Goal: Task Accomplishment & Management: Use online tool/utility

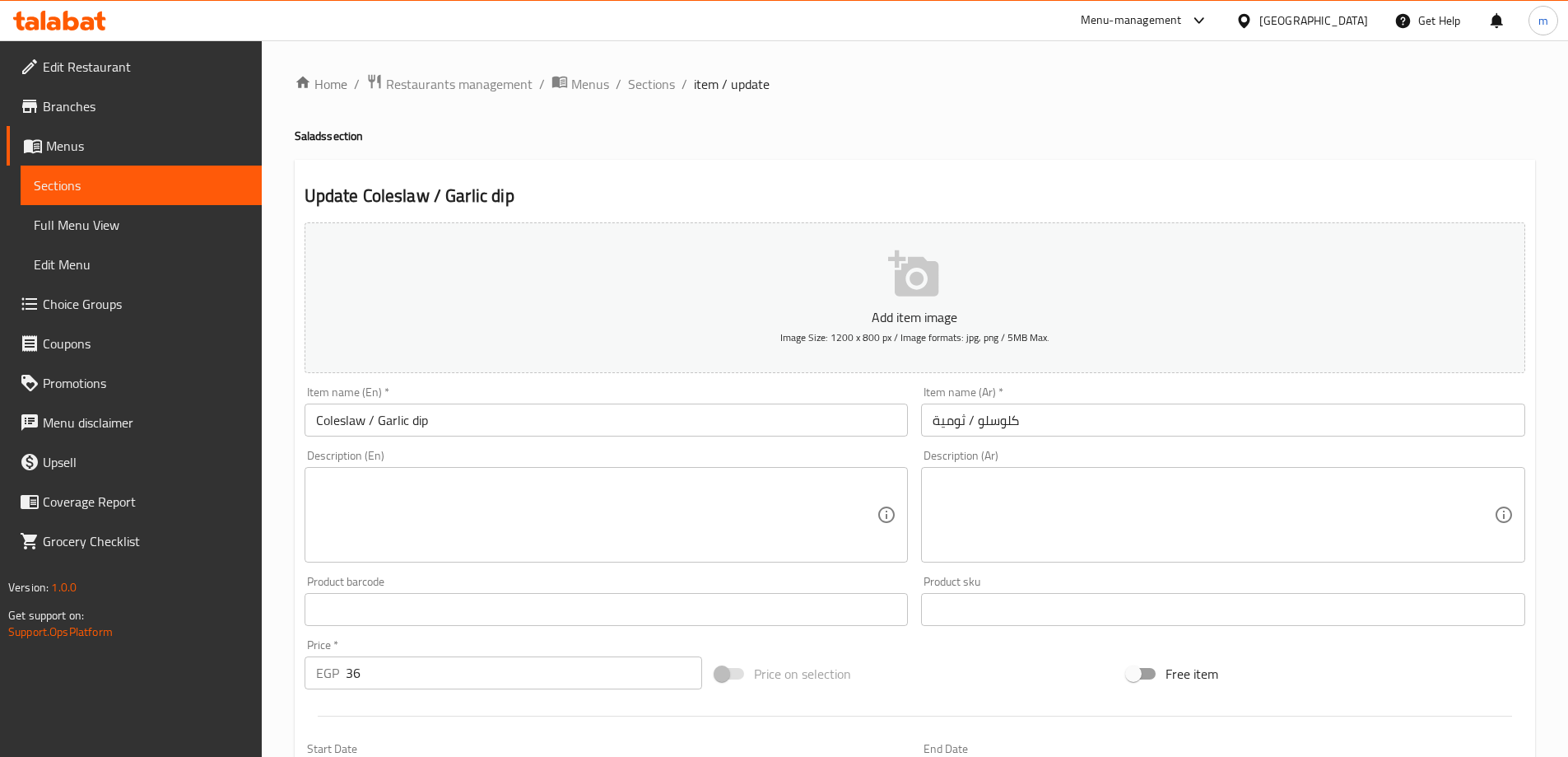
click at [123, 150] on span "Menus" at bounding box center [147, 146] width 203 height 20
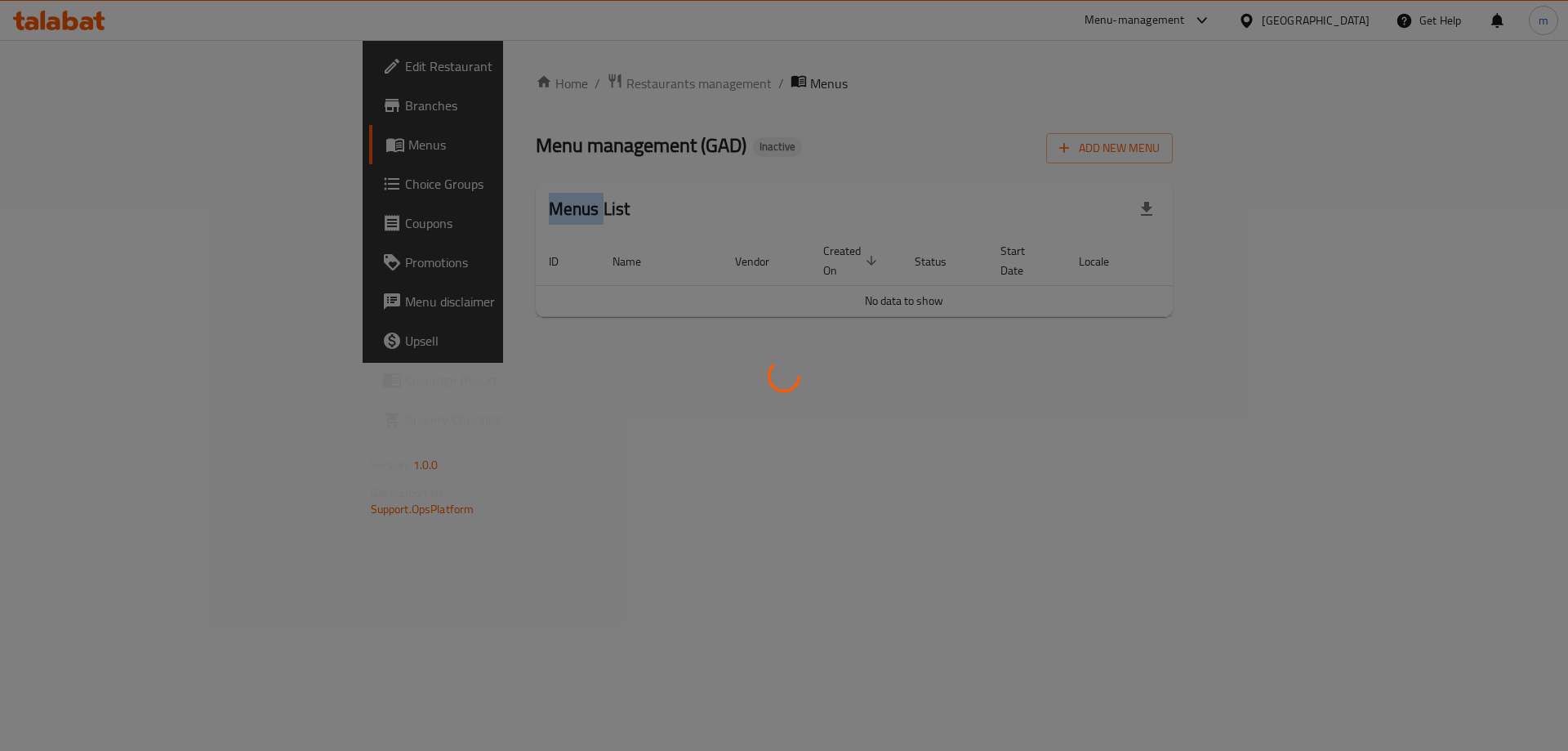
click at [122, 149] on div at bounding box center [784, 375] width 1568 height 751
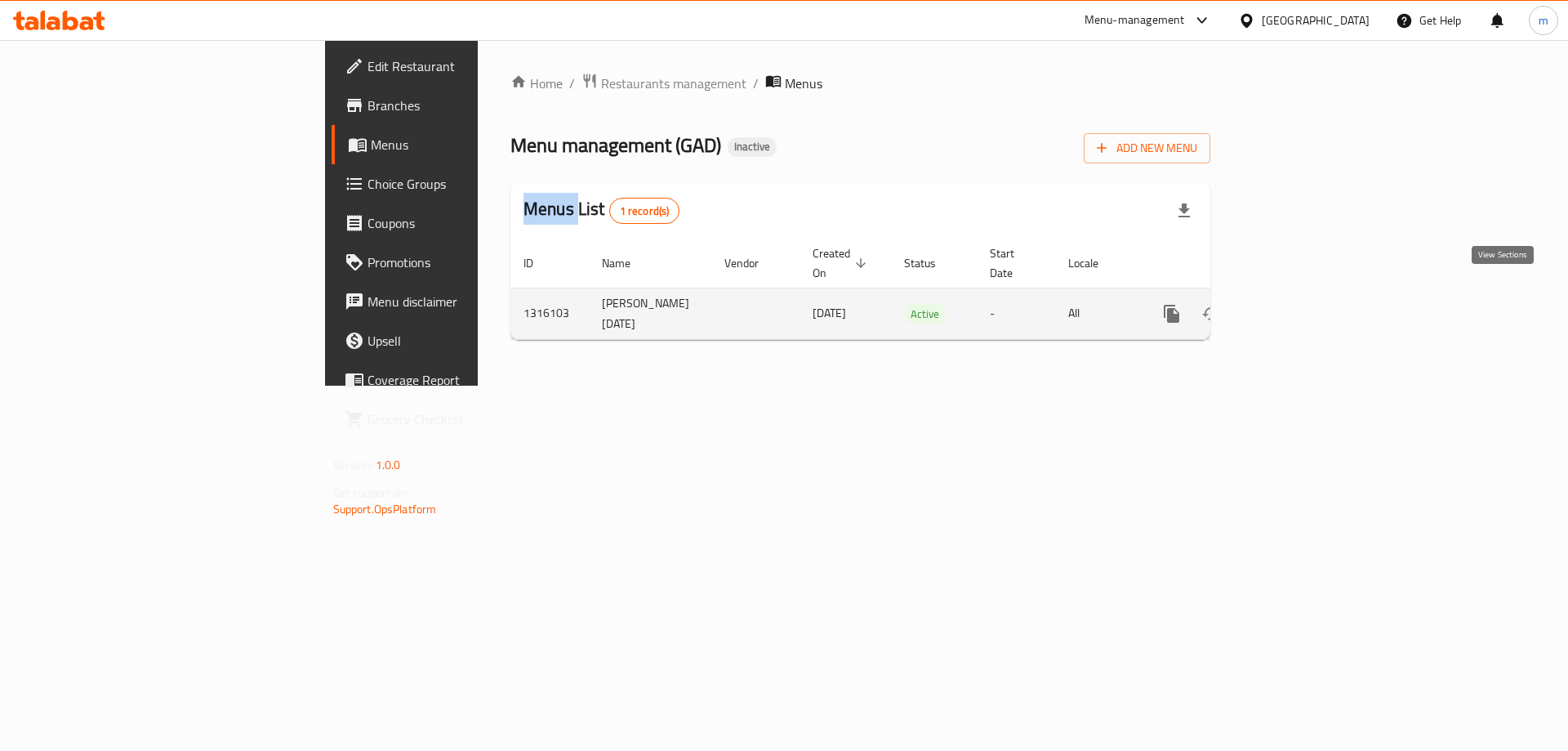
click at [1299, 304] on icon "enhanced table" at bounding box center [1288, 313] width 19 height 19
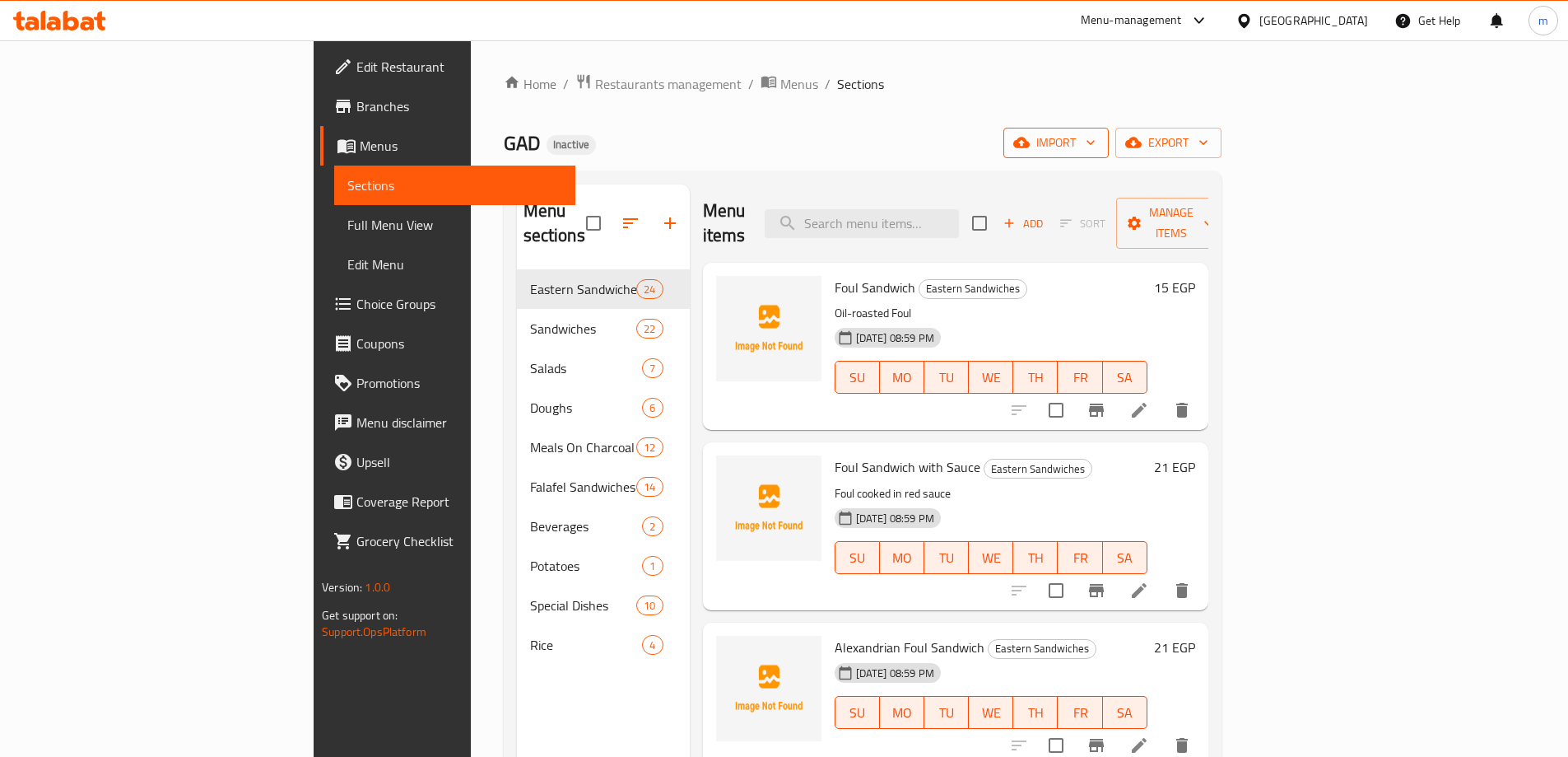
click at [1096, 146] on span "import" at bounding box center [1056, 143] width 79 height 21
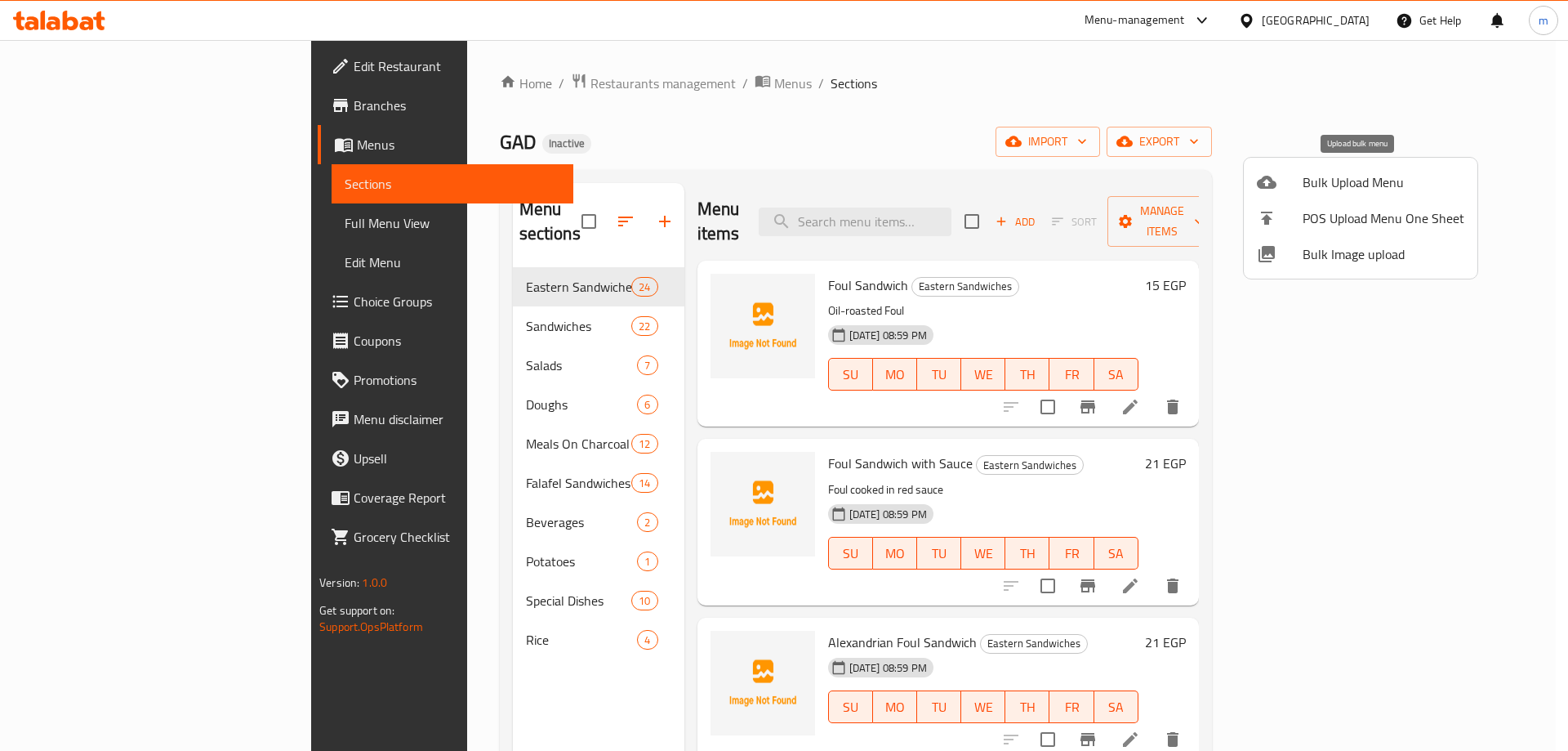
click at [1352, 174] on span "Bulk Upload Menu" at bounding box center [1383, 181] width 162 height 19
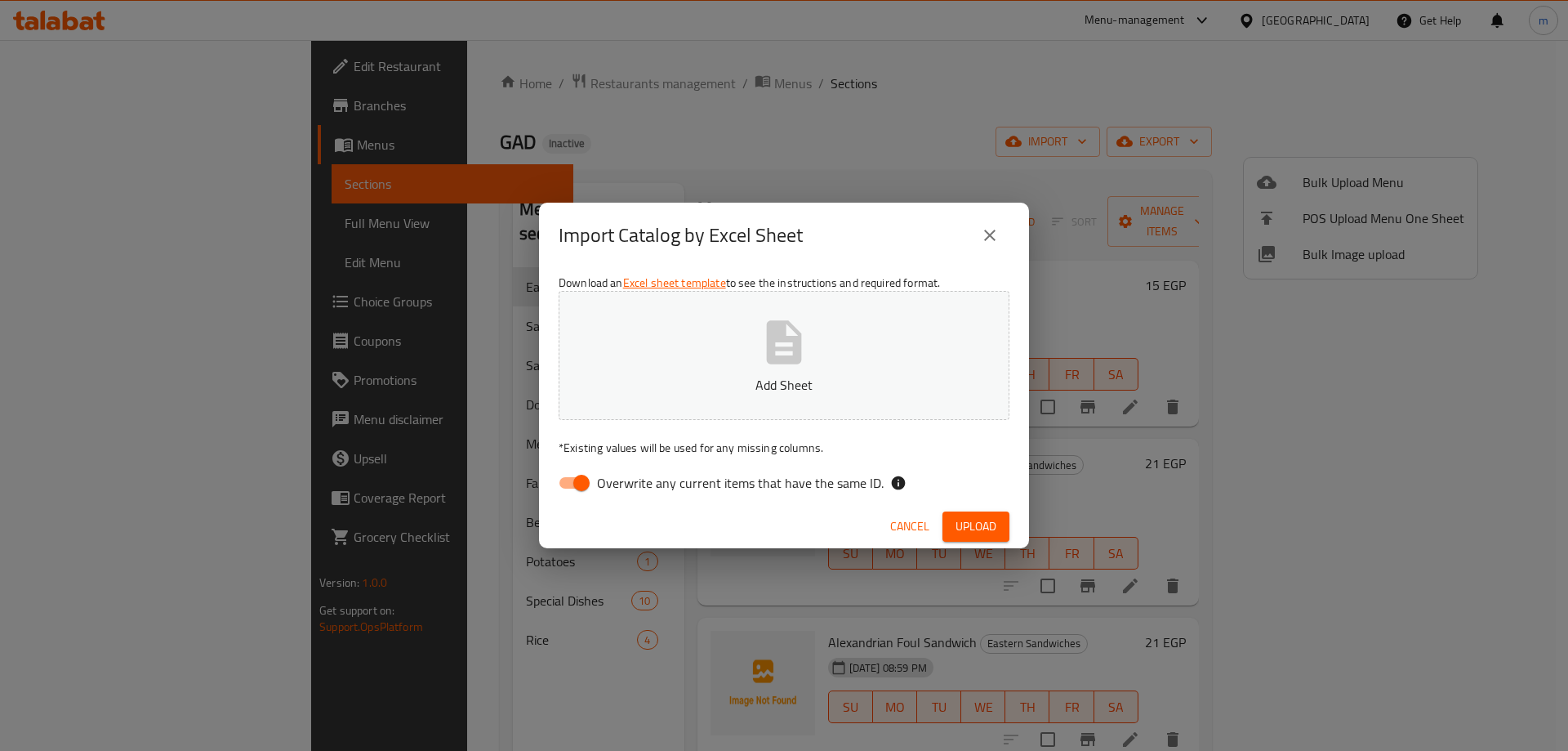
click at [567, 484] on input "Overwrite any current items that have the same ID." at bounding box center [581, 483] width 93 height 31
checkbox input "false"
click at [765, 364] on icon "button" at bounding box center [784, 342] width 52 height 52
click at [984, 517] on span "Upload" at bounding box center [976, 527] width 41 height 20
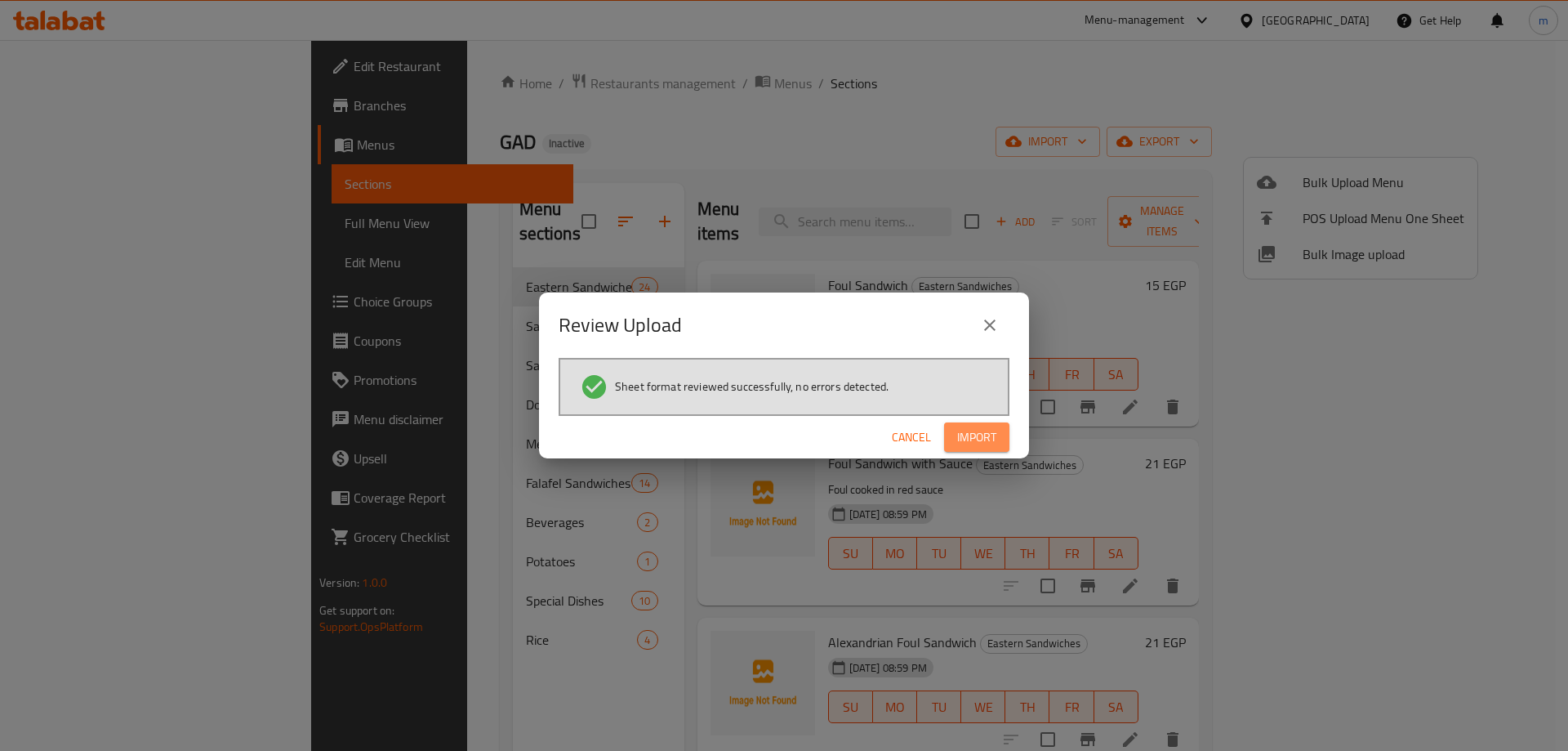
click at [987, 440] on span "Import" at bounding box center [977, 437] width 39 height 20
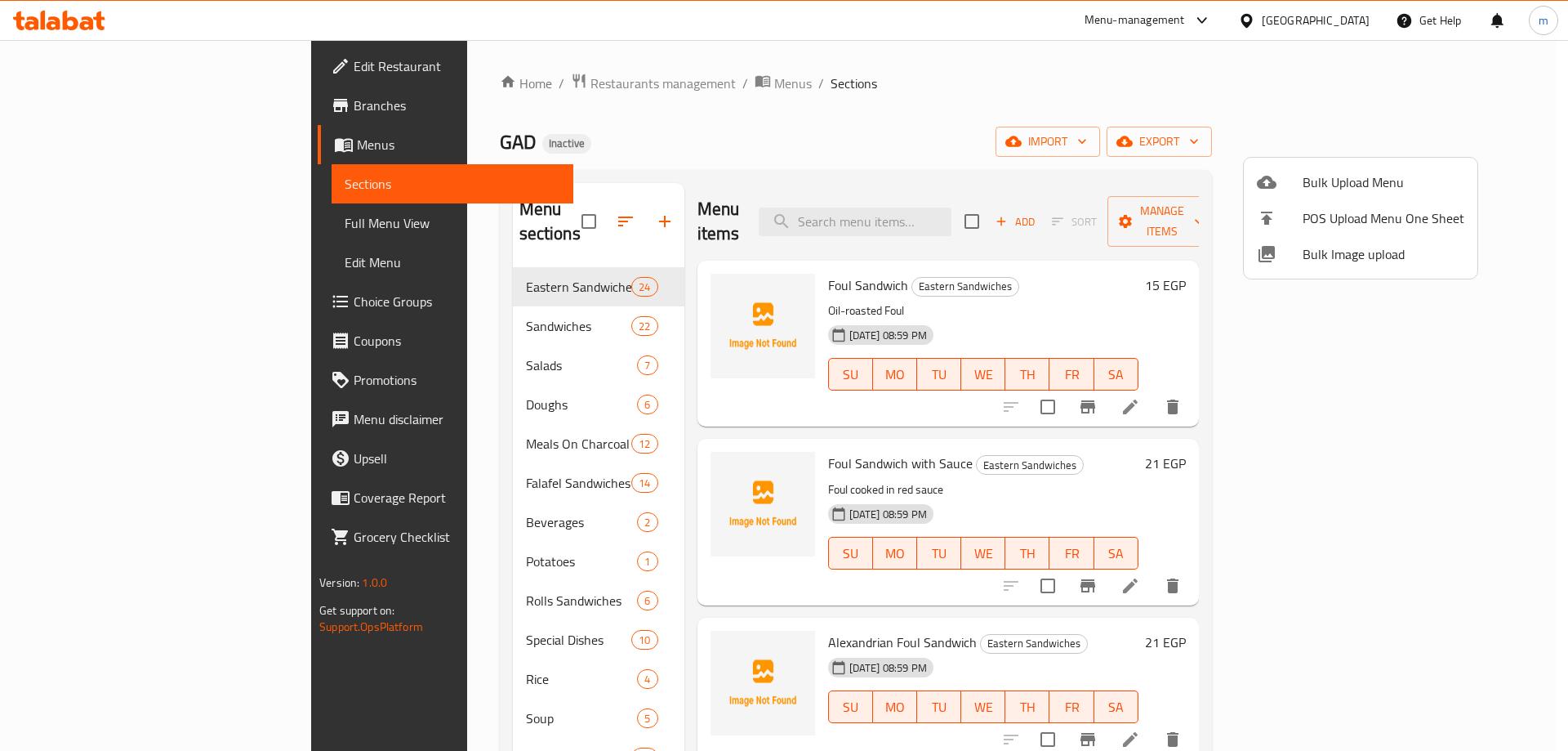
click at [1263, 117] on div at bounding box center [784, 375] width 1568 height 751
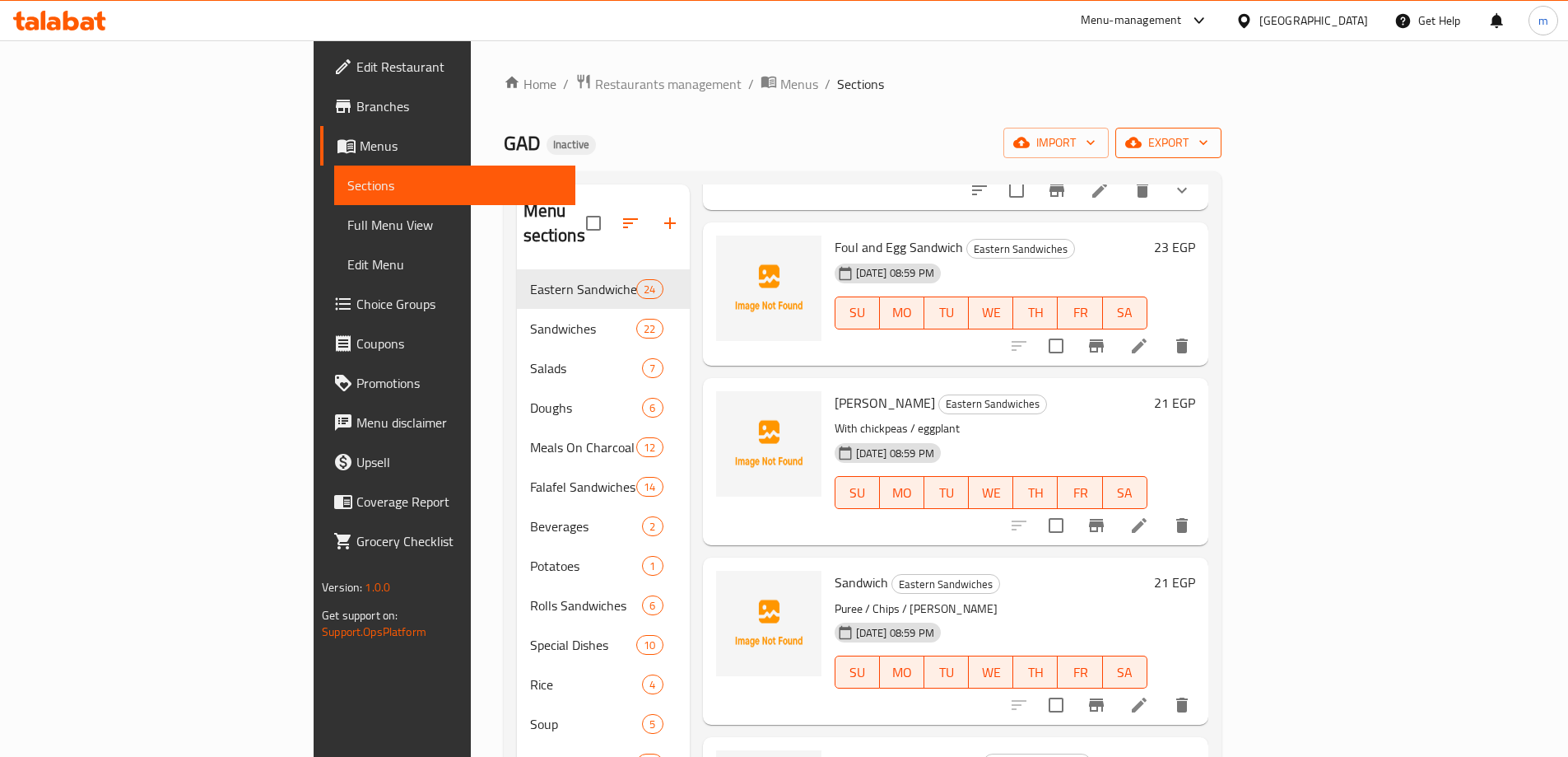
click at [1209, 136] on span "export" at bounding box center [1169, 143] width 80 height 21
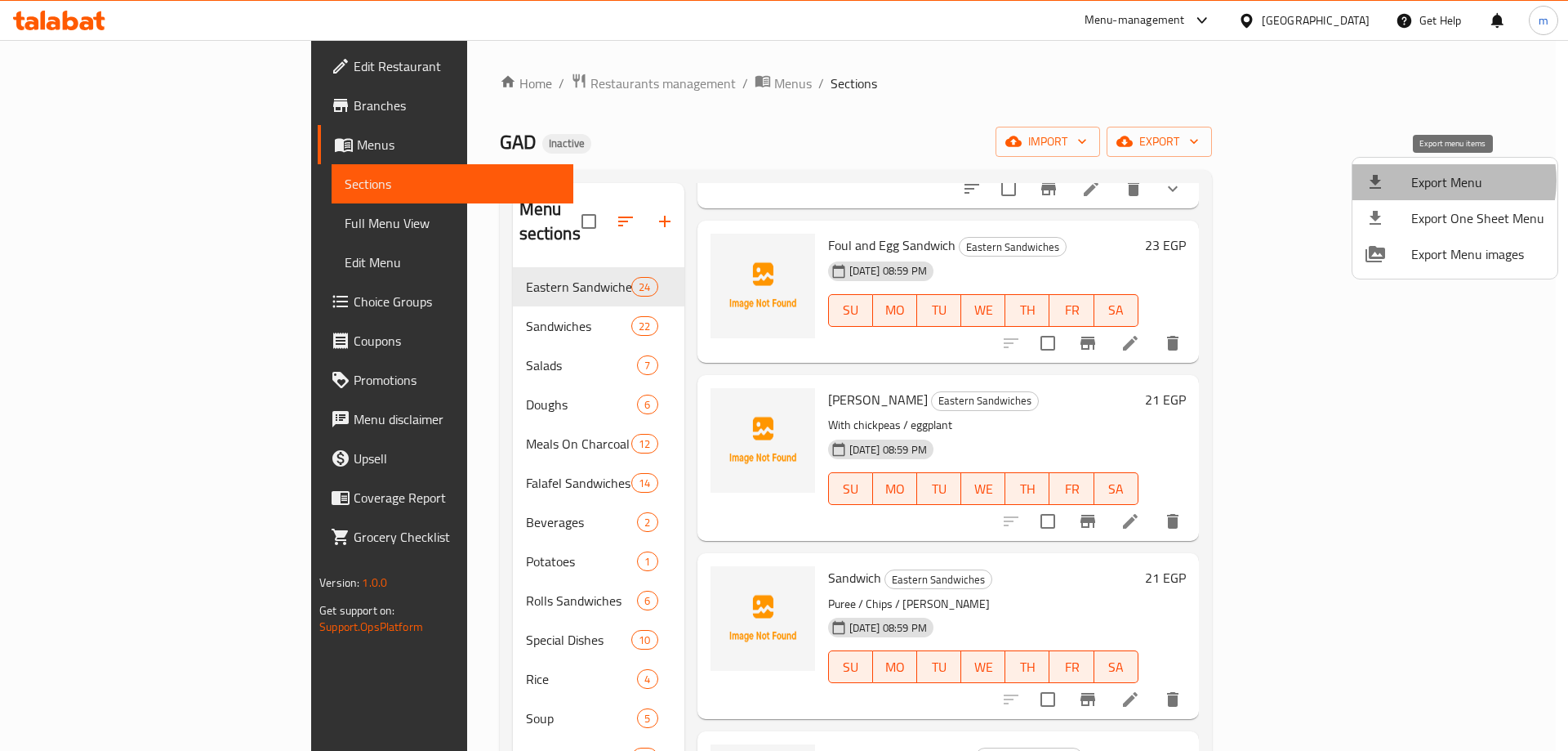
click at [1439, 181] on span "Export Menu" at bounding box center [1477, 181] width 133 height 19
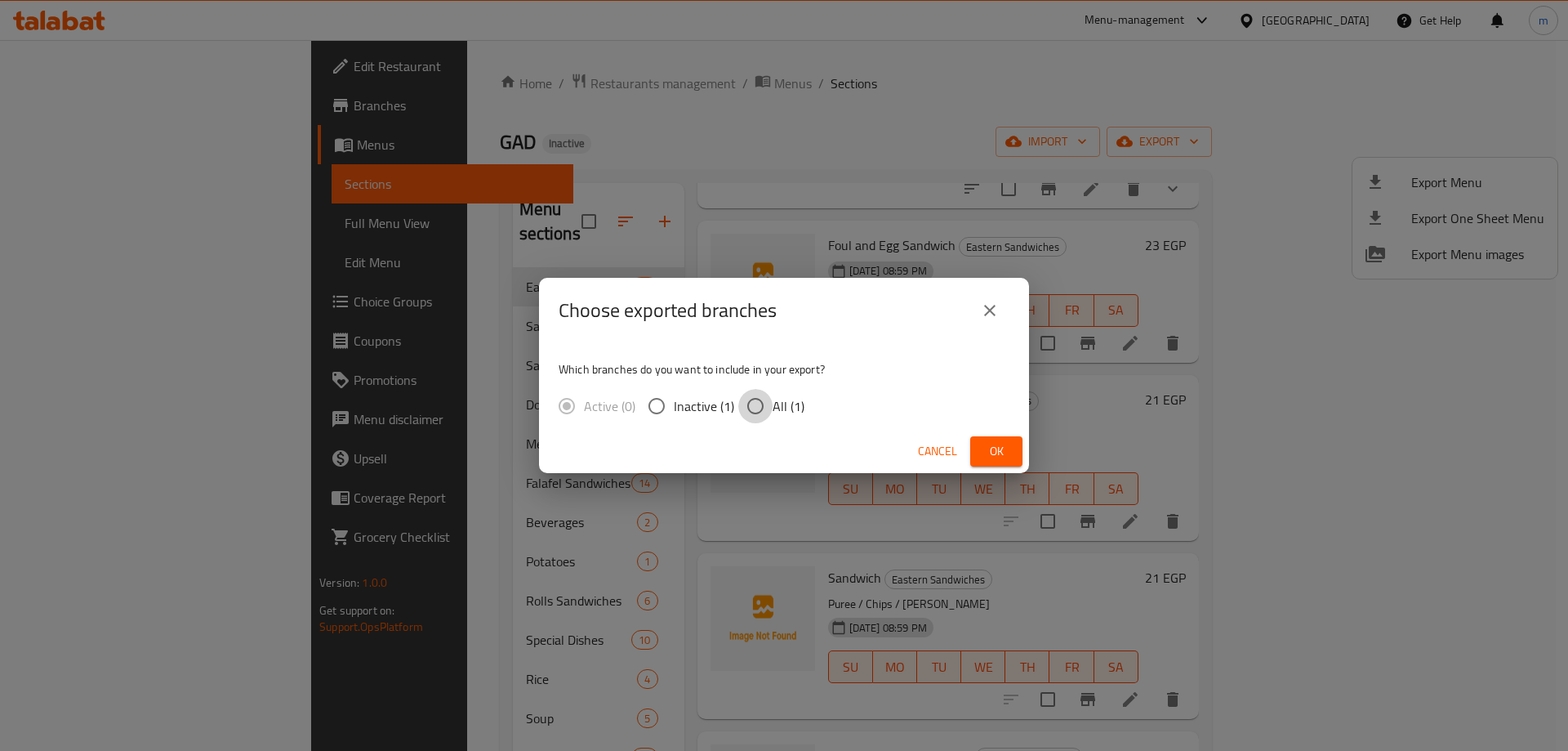
click at [753, 406] on input "All (1)" at bounding box center [754, 406] width 34 height 34
radio input "true"
click at [987, 447] on span "Ok" at bounding box center [996, 451] width 26 height 20
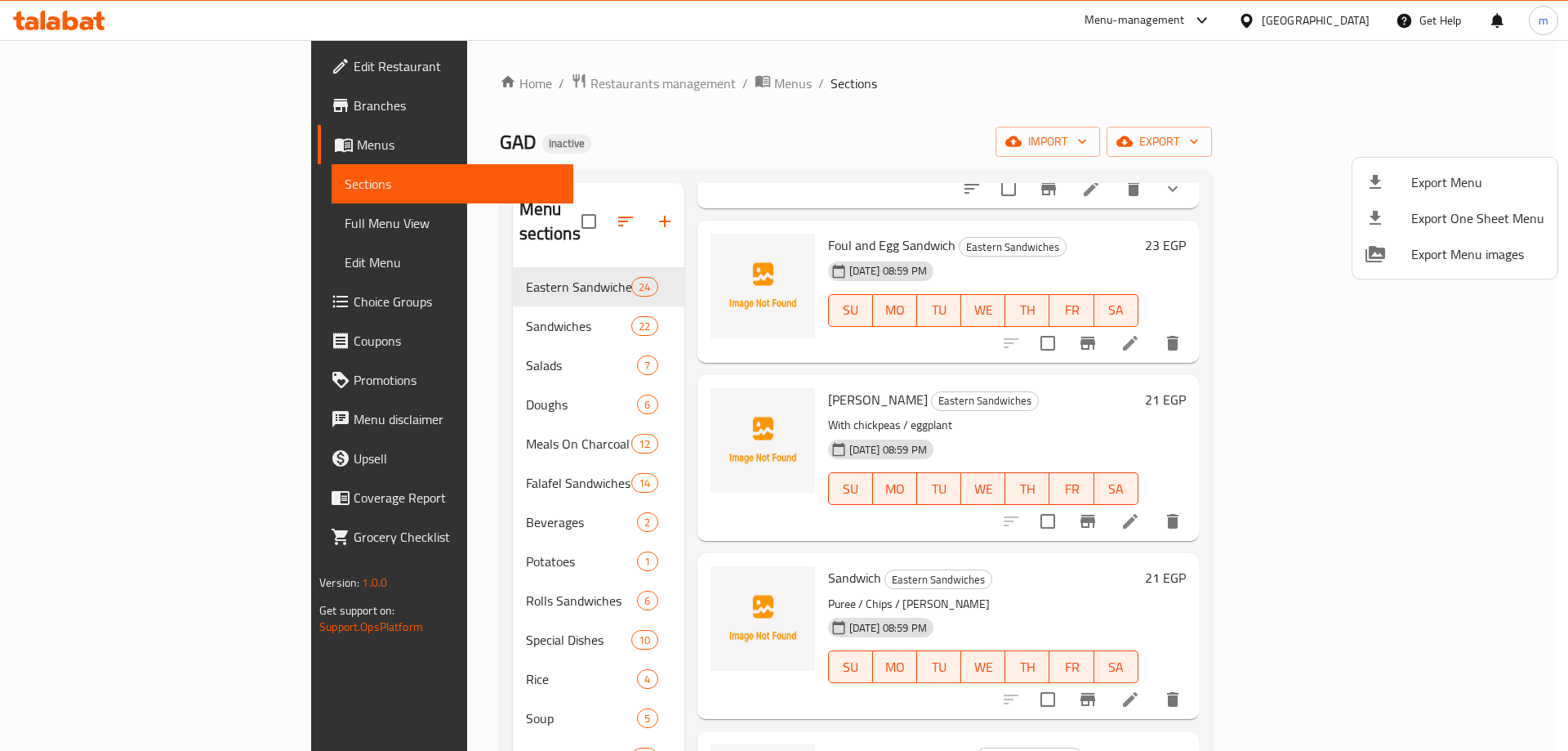
click at [132, 225] on div at bounding box center [784, 375] width 1568 height 751
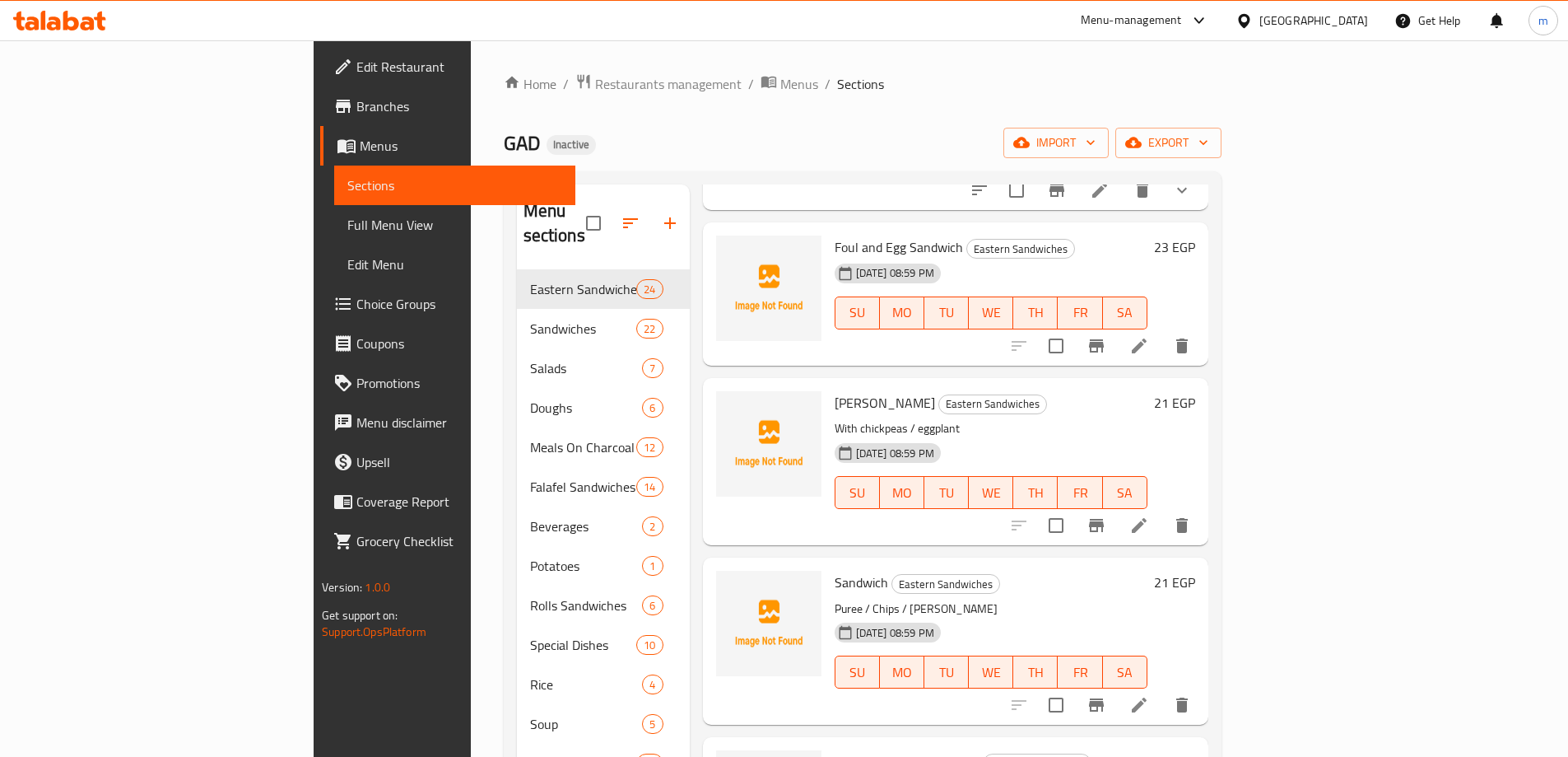
drag, startPoint x: 133, startPoint y: 227, endPoint x: 129, endPoint y: 244, distance: 17.5
click at [347, 227] on span "Full Menu View" at bounding box center [455, 224] width 215 height 20
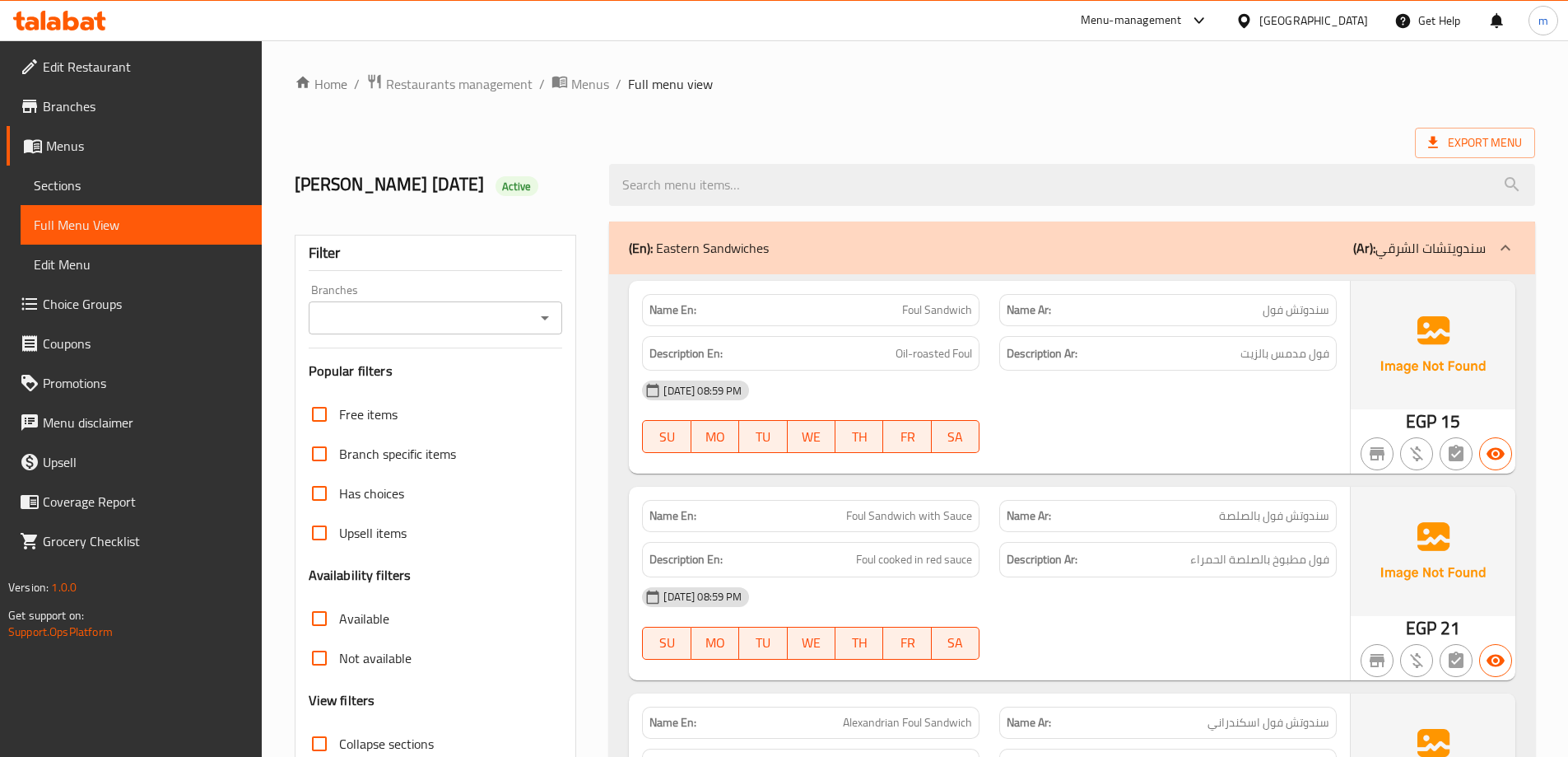
scroll to position [247, 0]
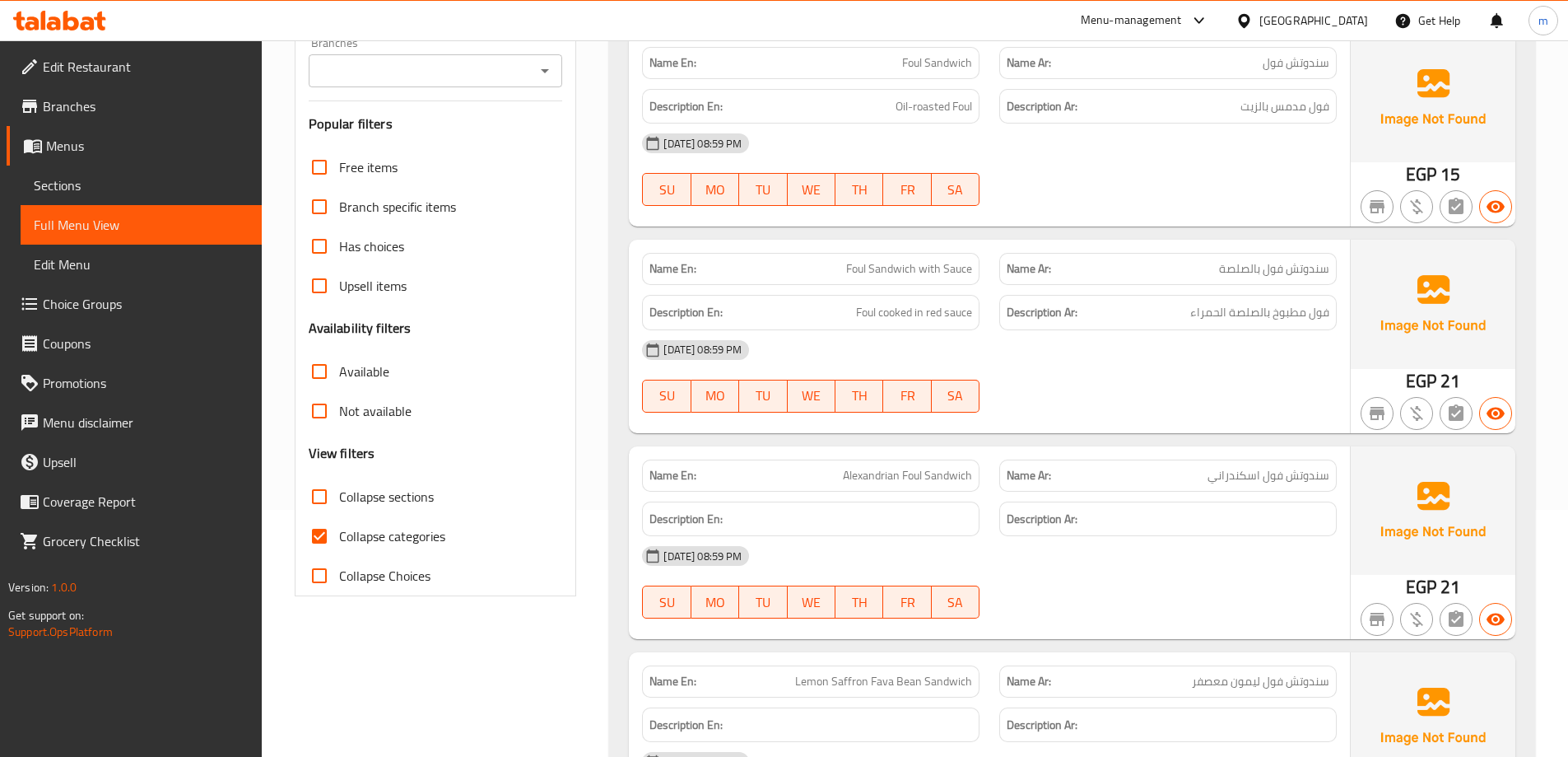
click at [331, 535] on input "Collapse categories" at bounding box center [319, 536] width 39 height 39
checkbox input "false"
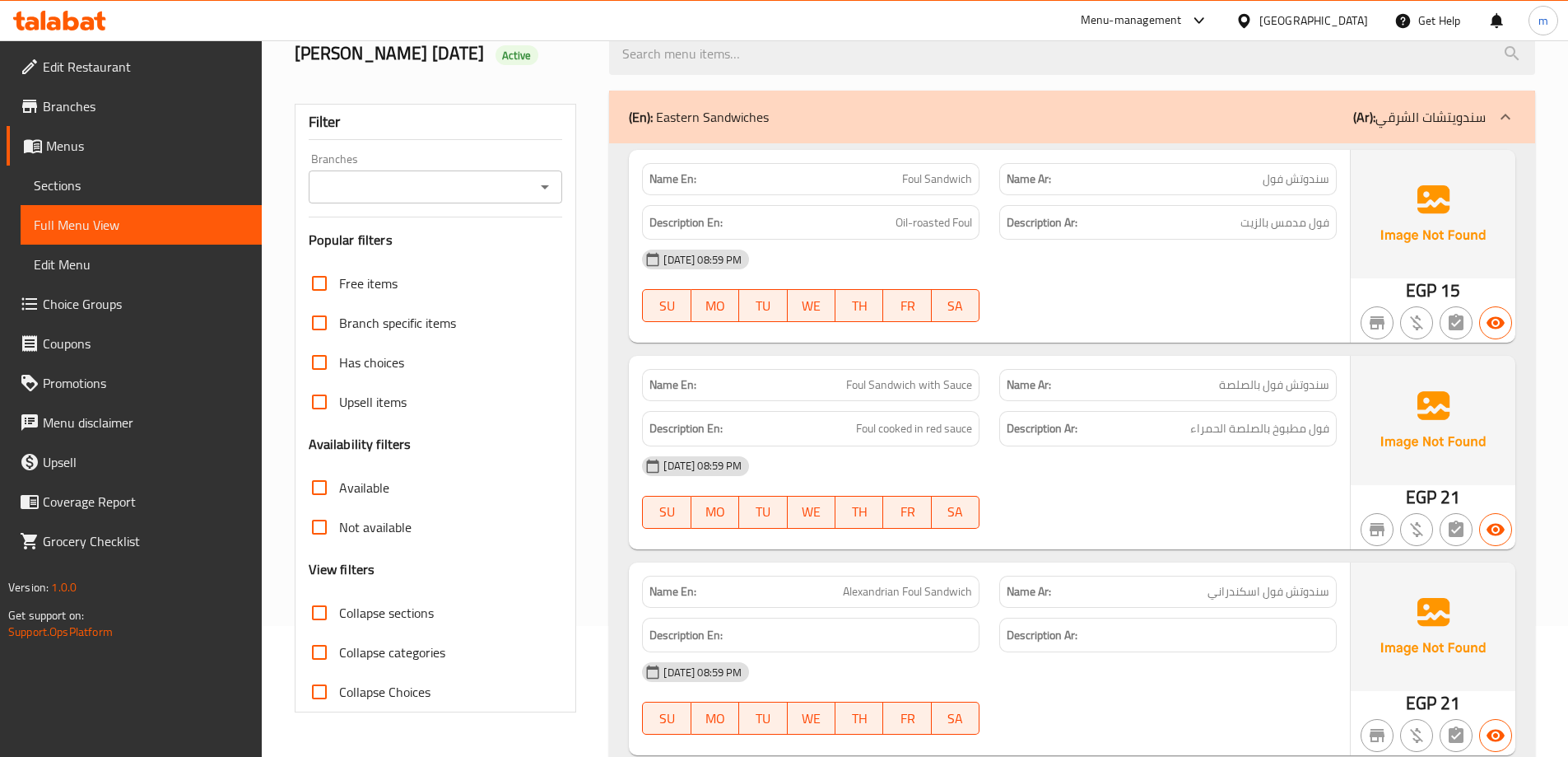
scroll to position [0, 0]
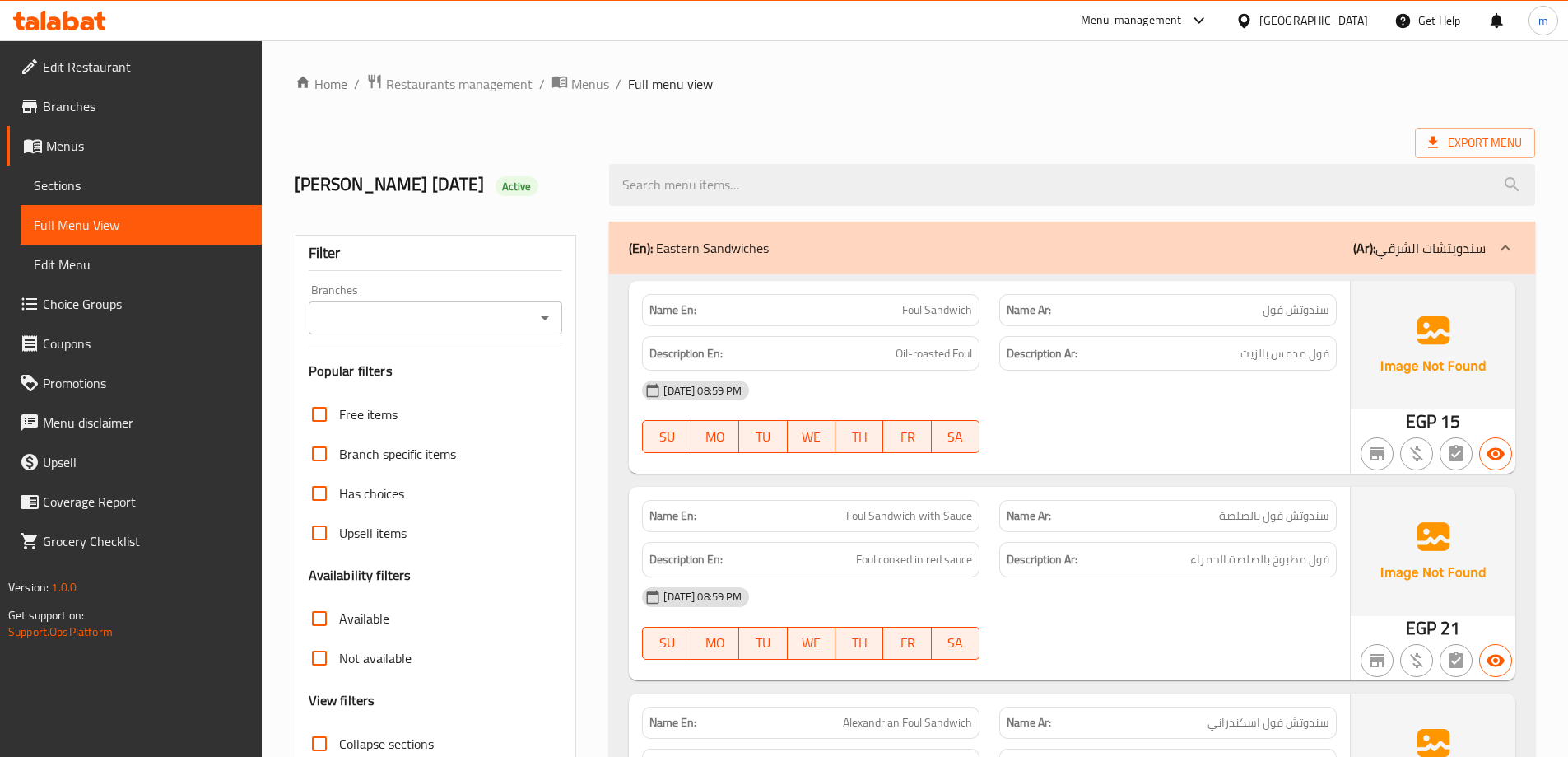
click at [1477, 255] on p "(Ar): سندويتشات الشرقي" at bounding box center [1420, 247] width 133 height 20
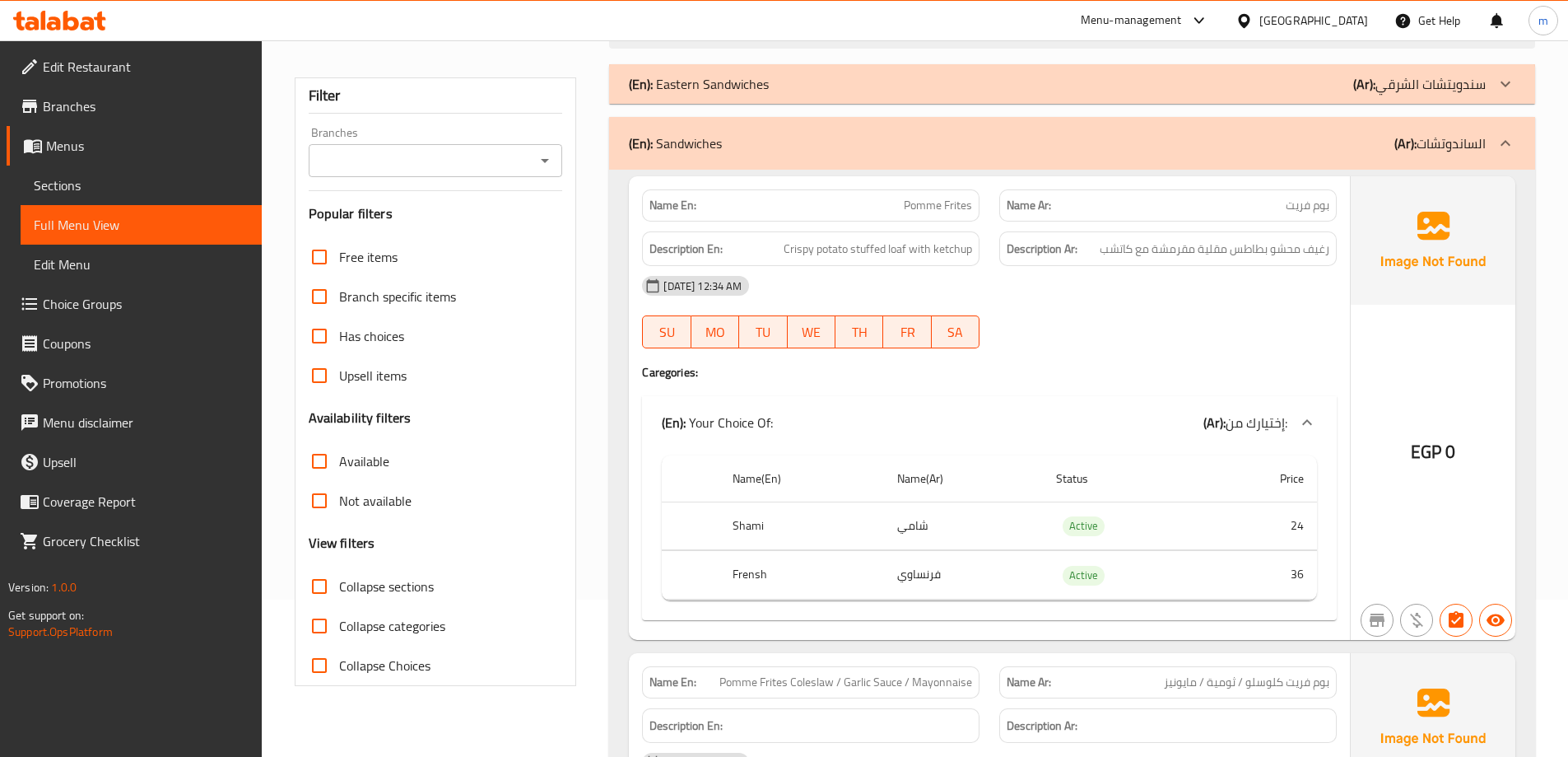
scroll to position [164, 0]
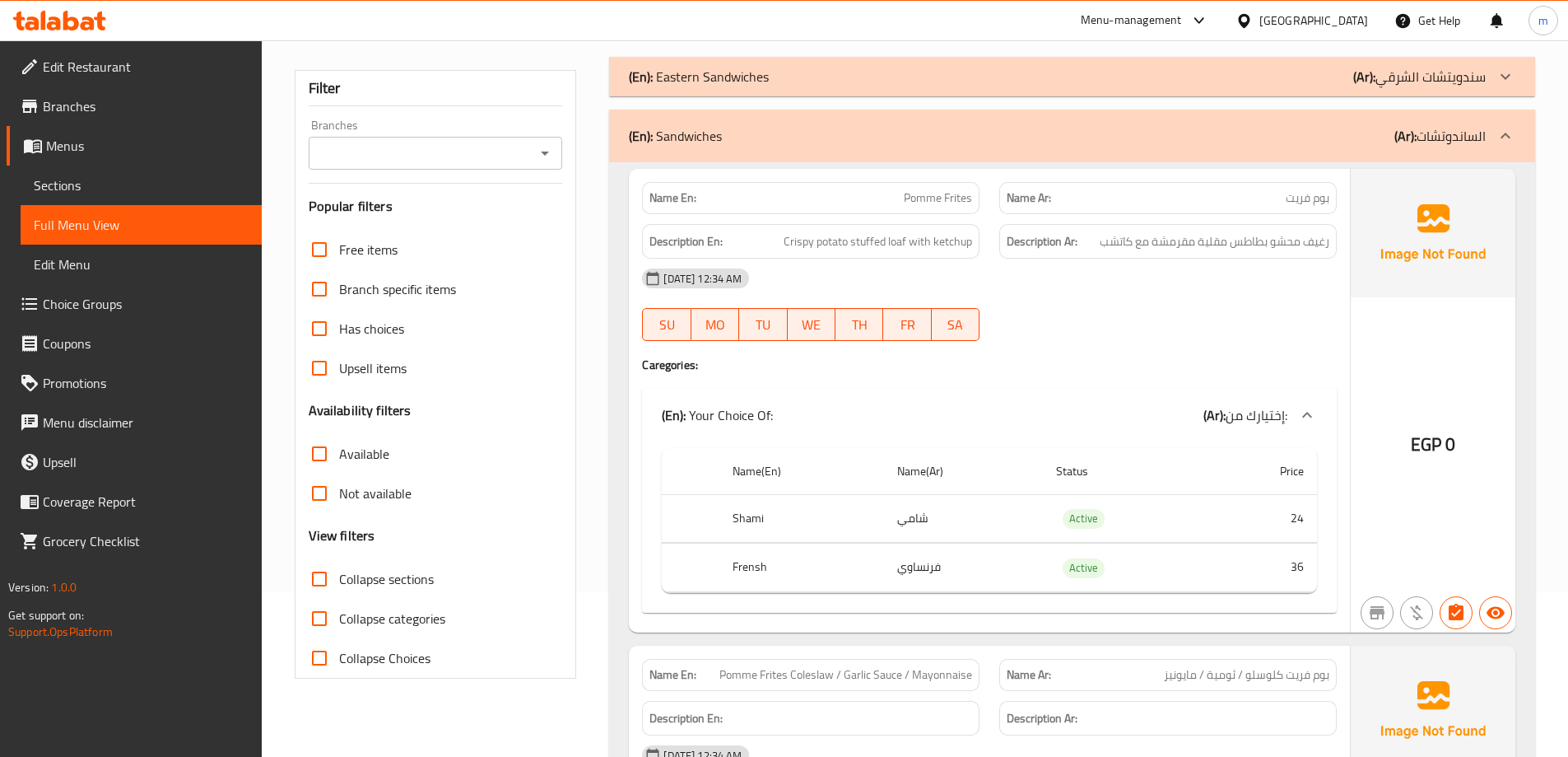
click at [1392, 146] on div "(En): Sandwiches (Ar): الساندوتشات" at bounding box center [1072, 135] width 926 height 52
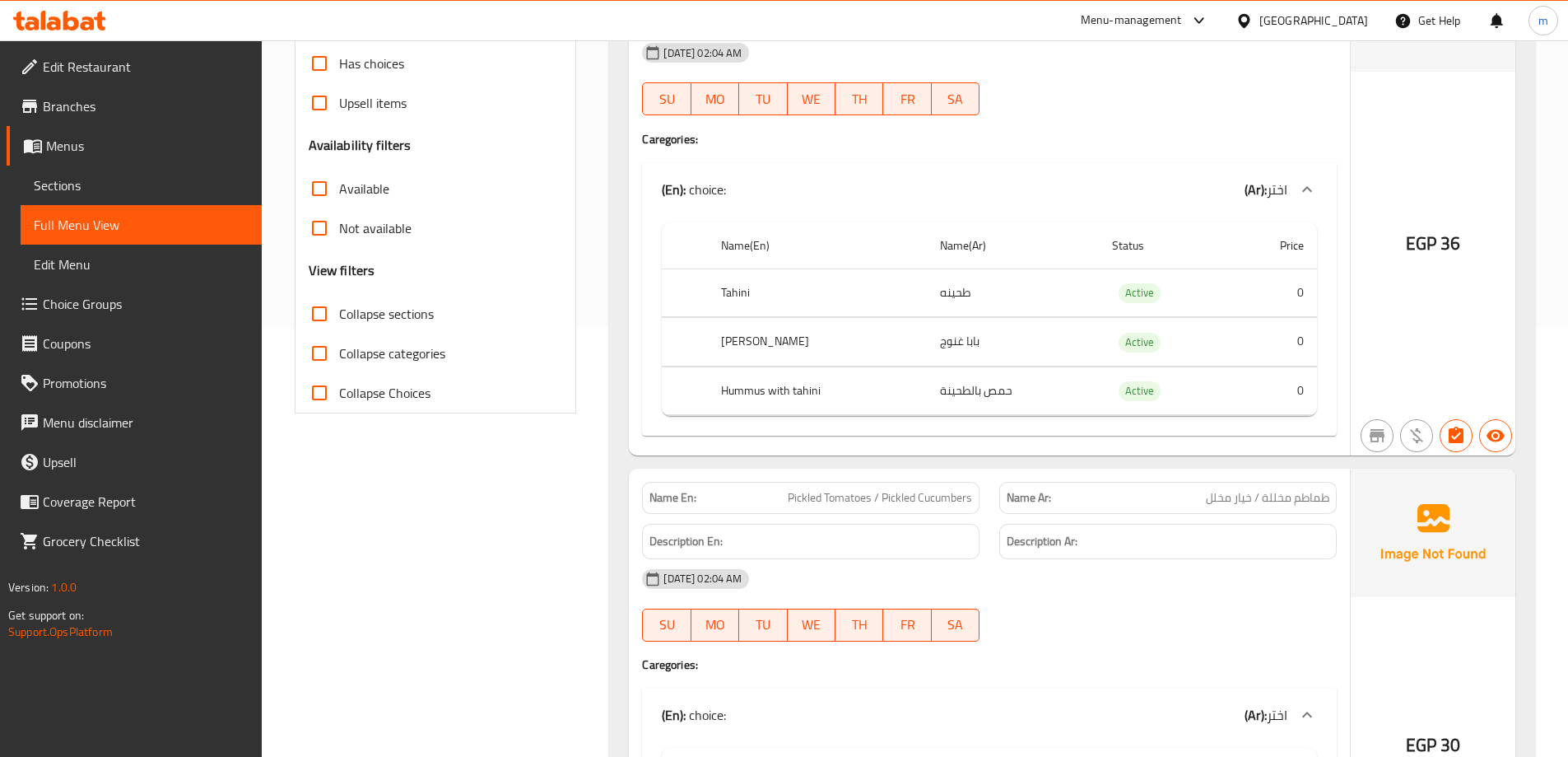
scroll to position [247, 0]
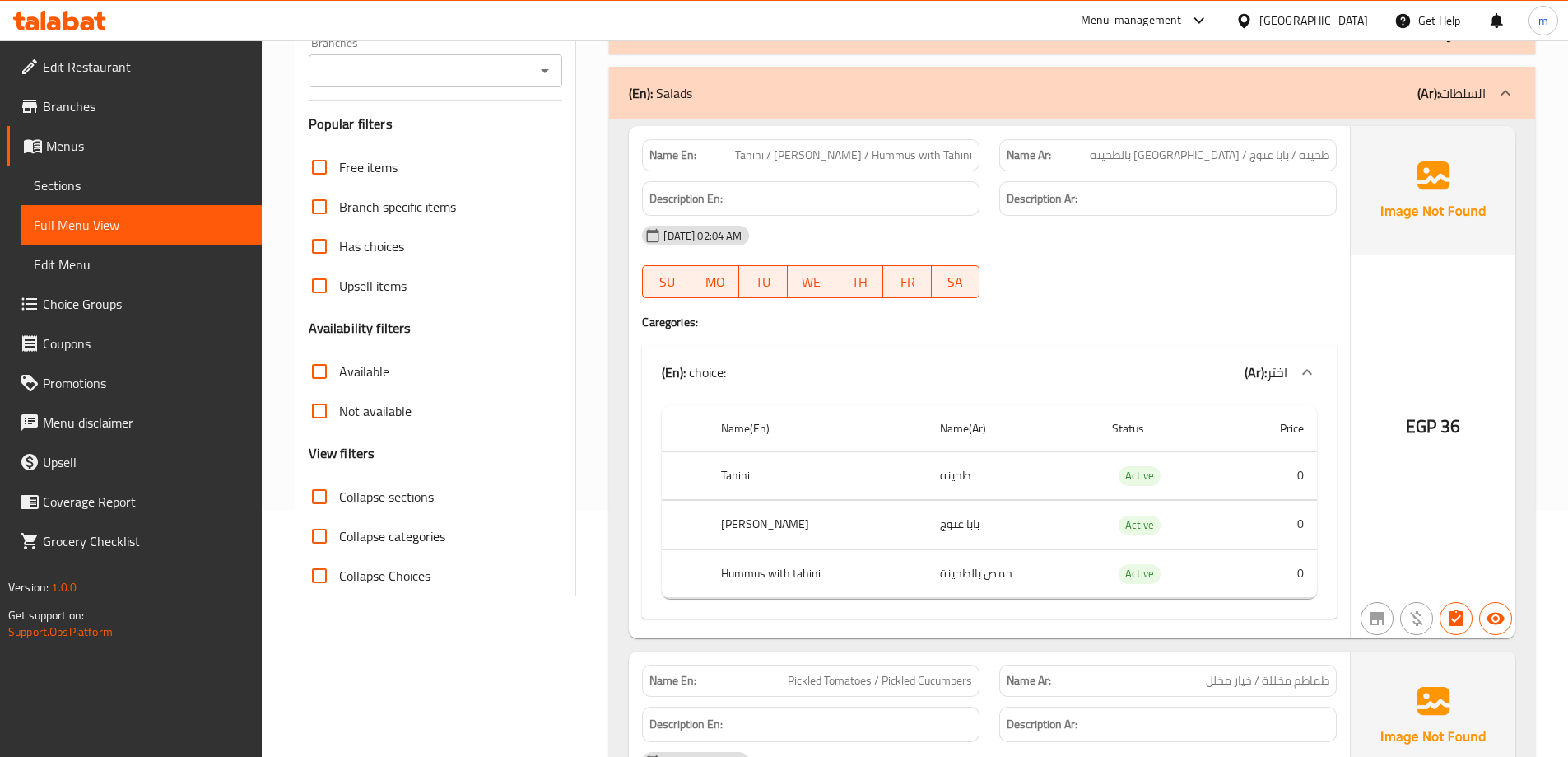
click at [326, 507] on input "Collapse sections" at bounding box center [319, 497] width 39 height 39
checkbox input "true"
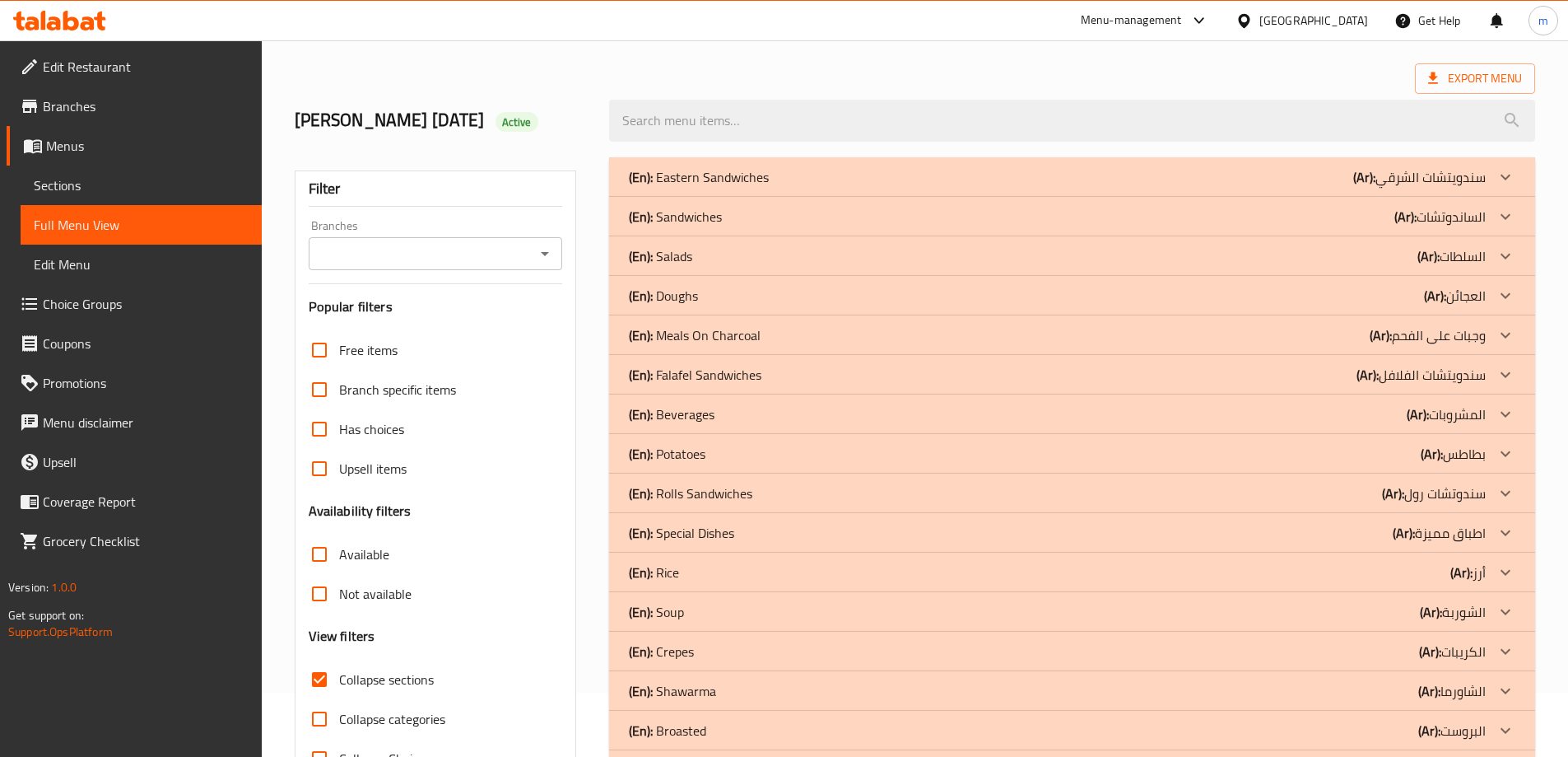
scroll to position [130, 0]
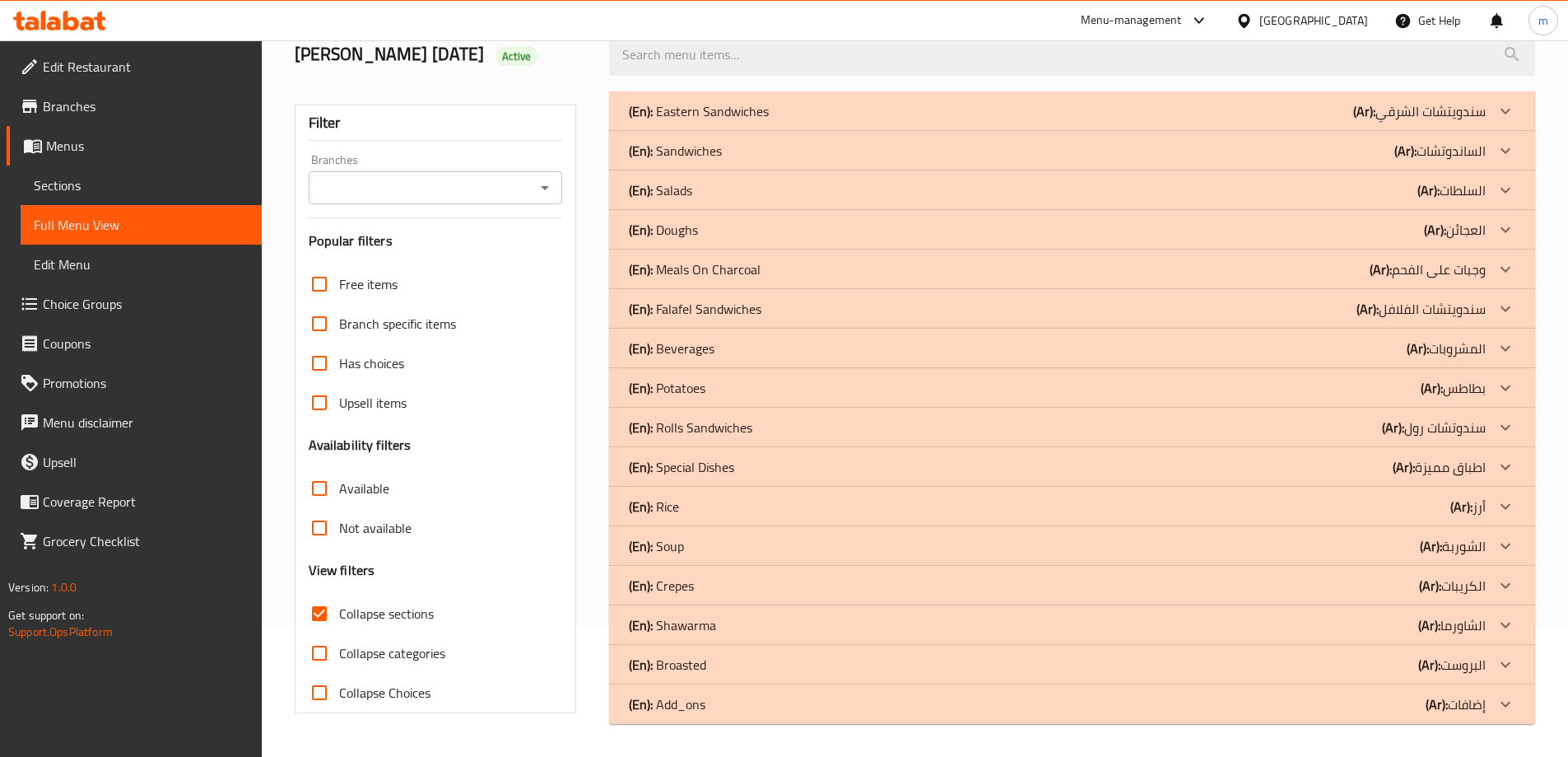
click at [1267, 713] on div "(En): Add_ons (Ar): إضافات" at bounding box center [1057, 704] width 857 height 20
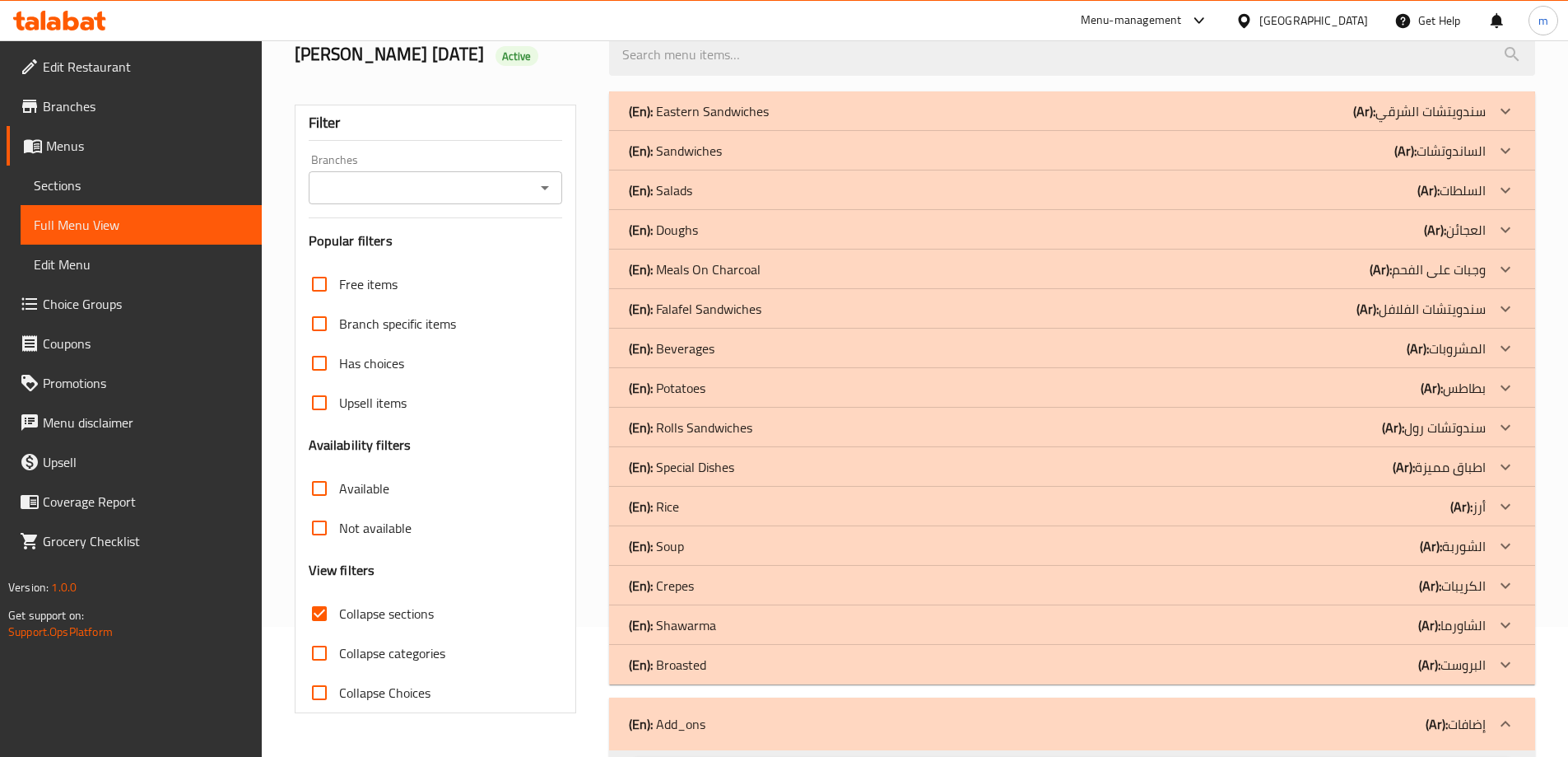
click at [1313, 670] on div "(En): Broasted (Ar): البروست" at bounding box center [1057, 664] width 857 height 20
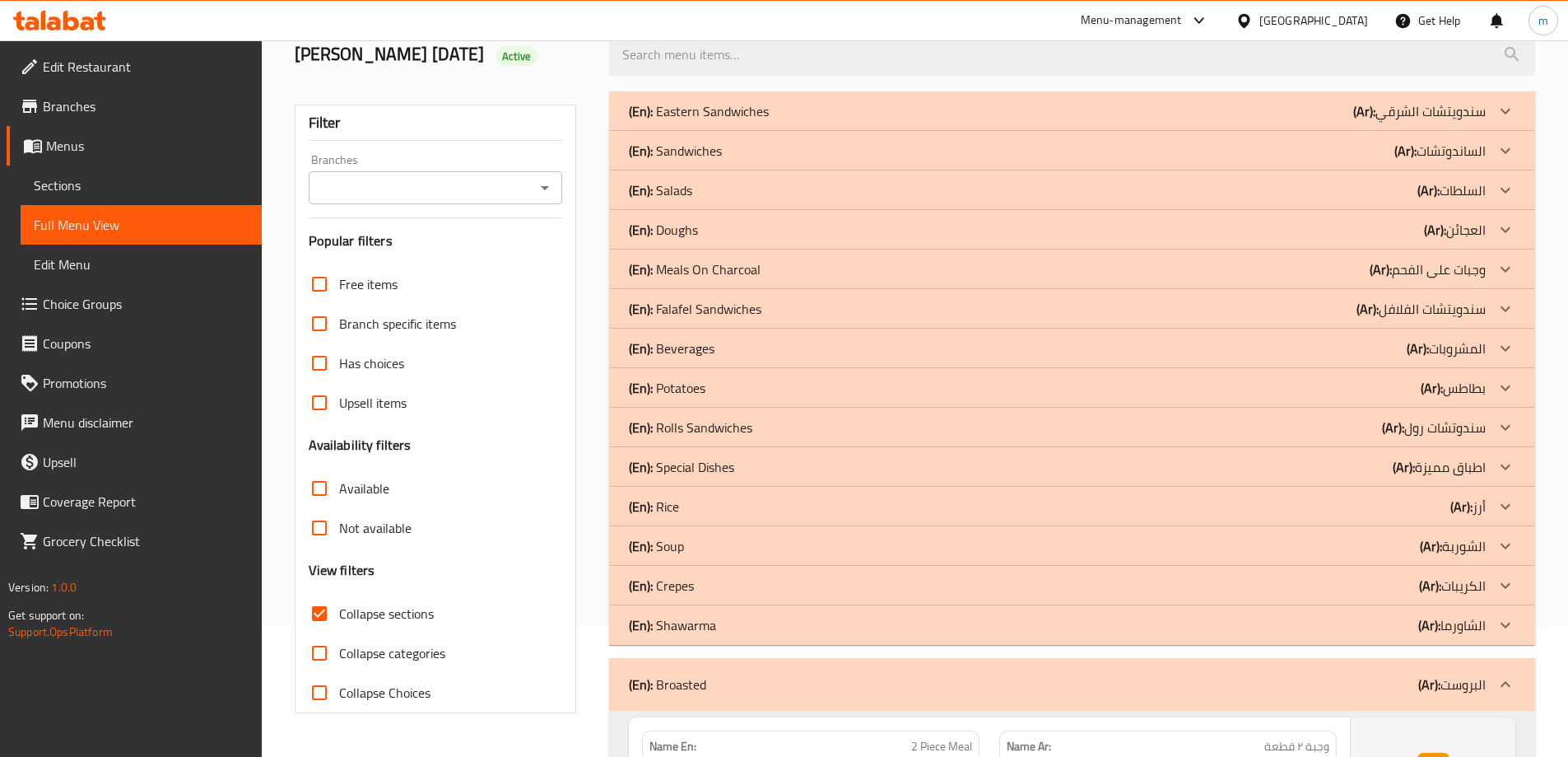
click at [1323, 624] on div "(En): Shawarma (Ar): الشاورما" at bounding box center [1057, 624] width 857 height 20
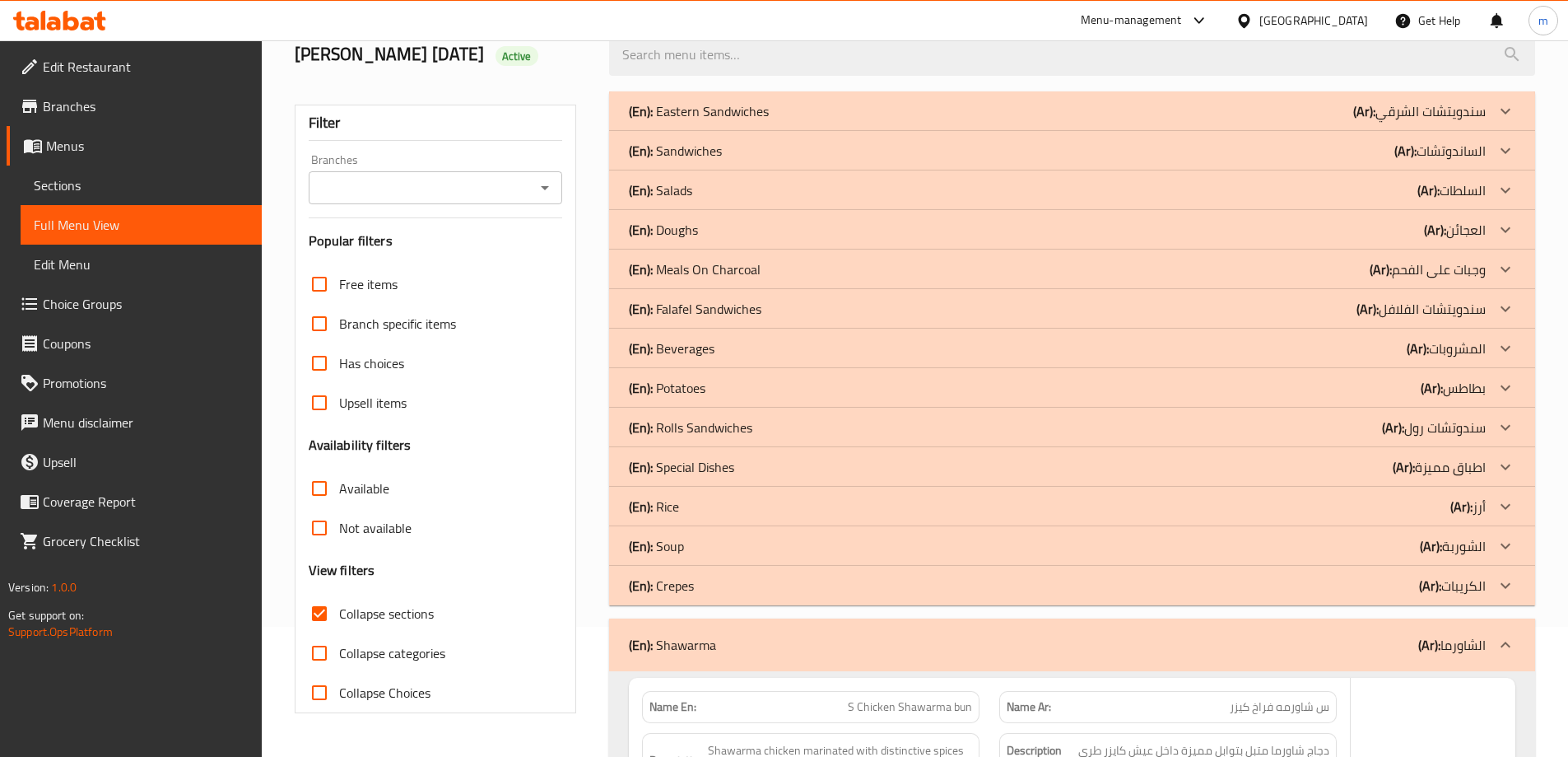
click at [1337, 594] on div "(En): Crepes (Ar): الكريبات" at bounding box center [1057, 585] width 857 height 20
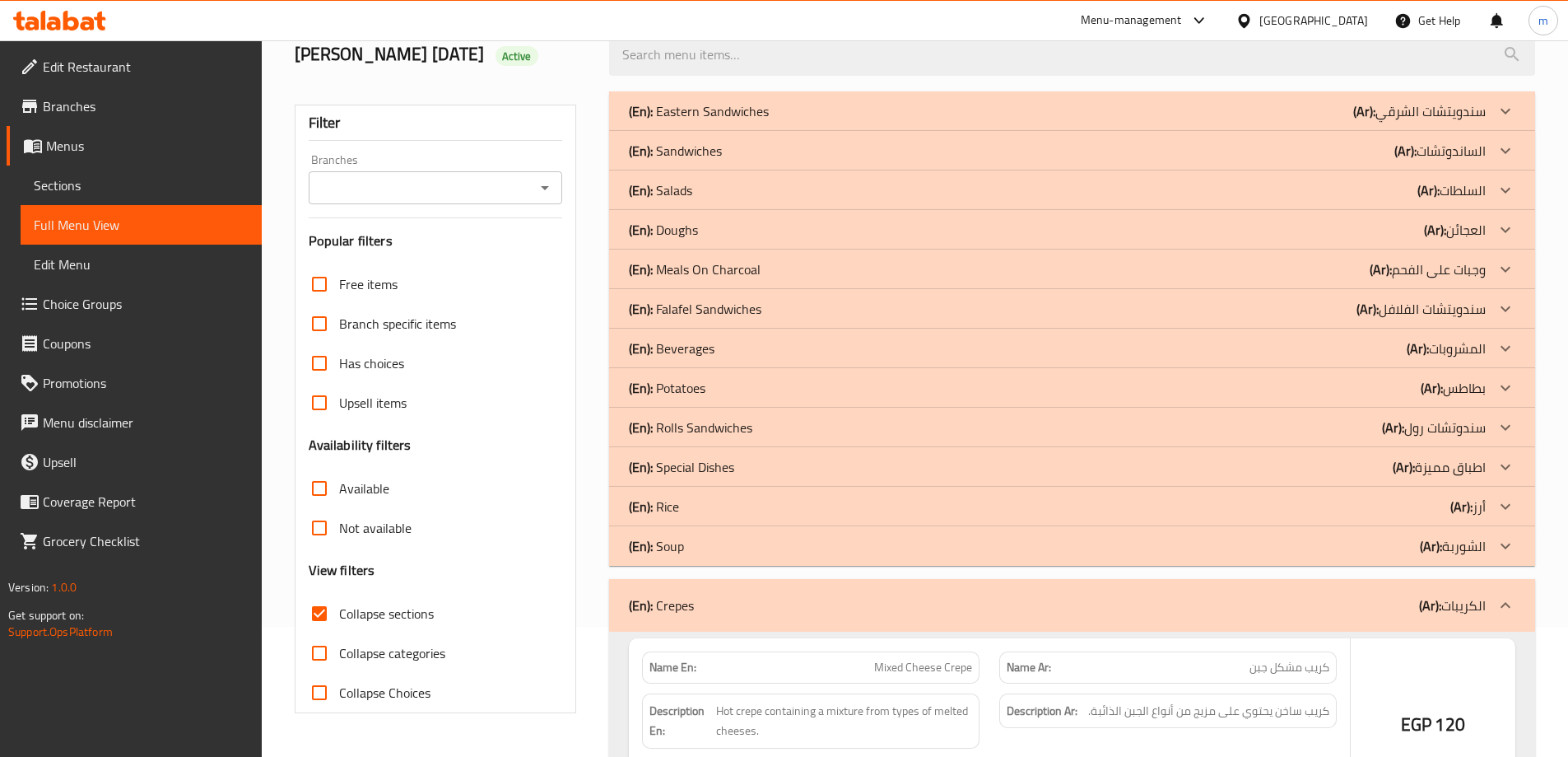
click at [1334, 560] on div "(En): Soup (Ar): الشوربة" at bounding box center [1072, 546] width 926 height 39
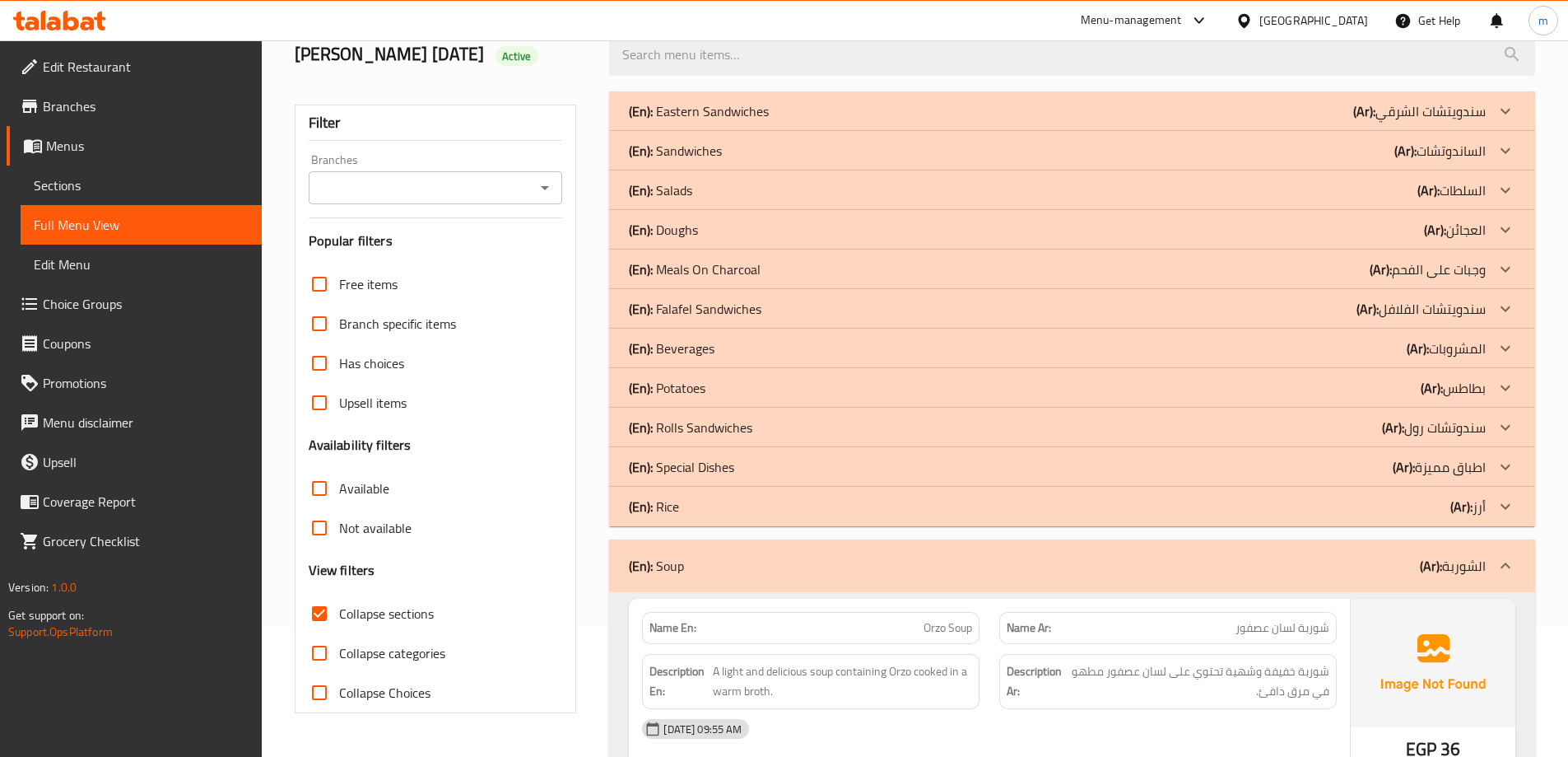
click at [1433, 427] on p "(Ar): سندوتشات رول" at bounding box center [1434, 427] width 104 height 20
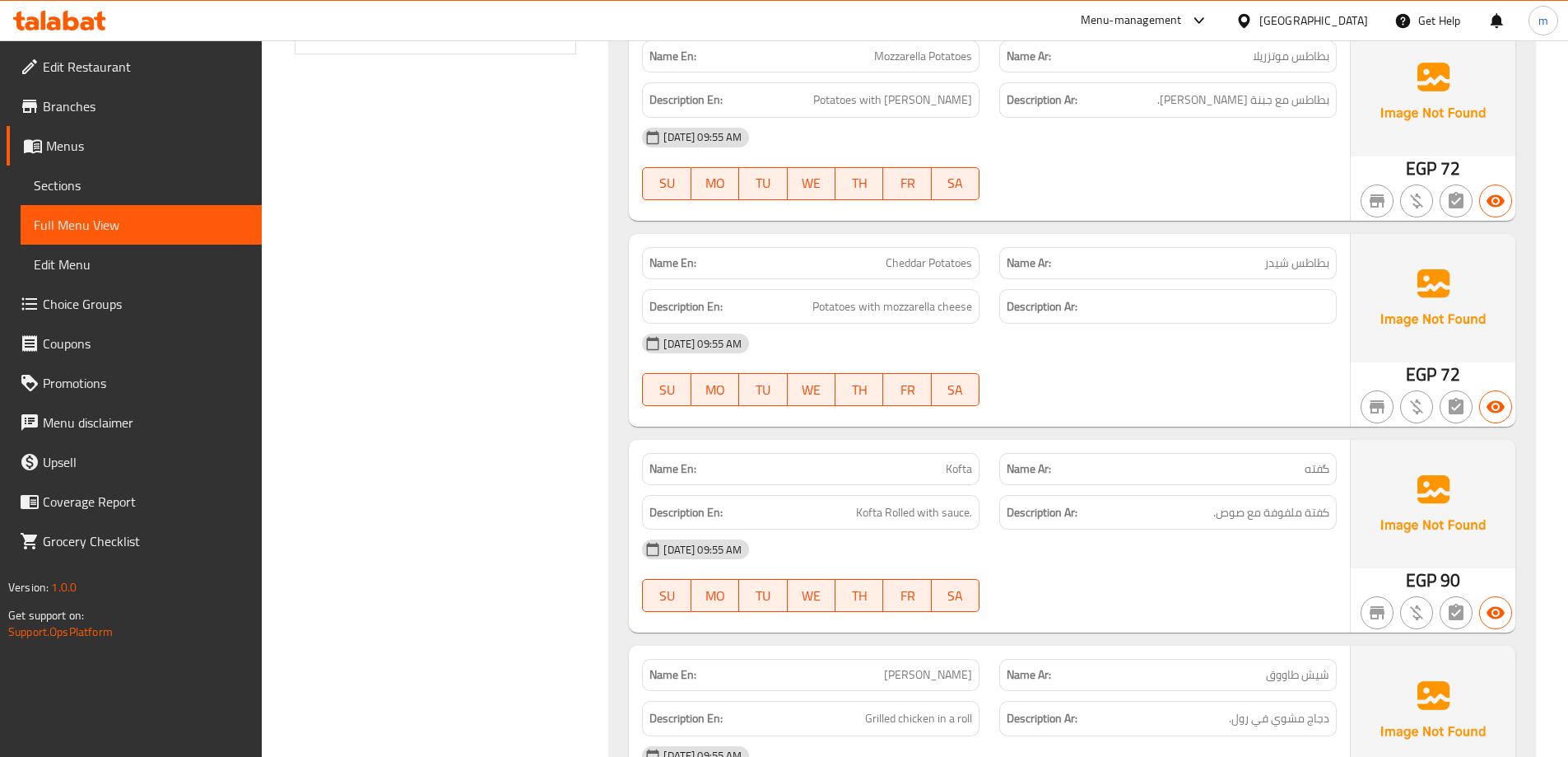
scroll to position [459, 0]
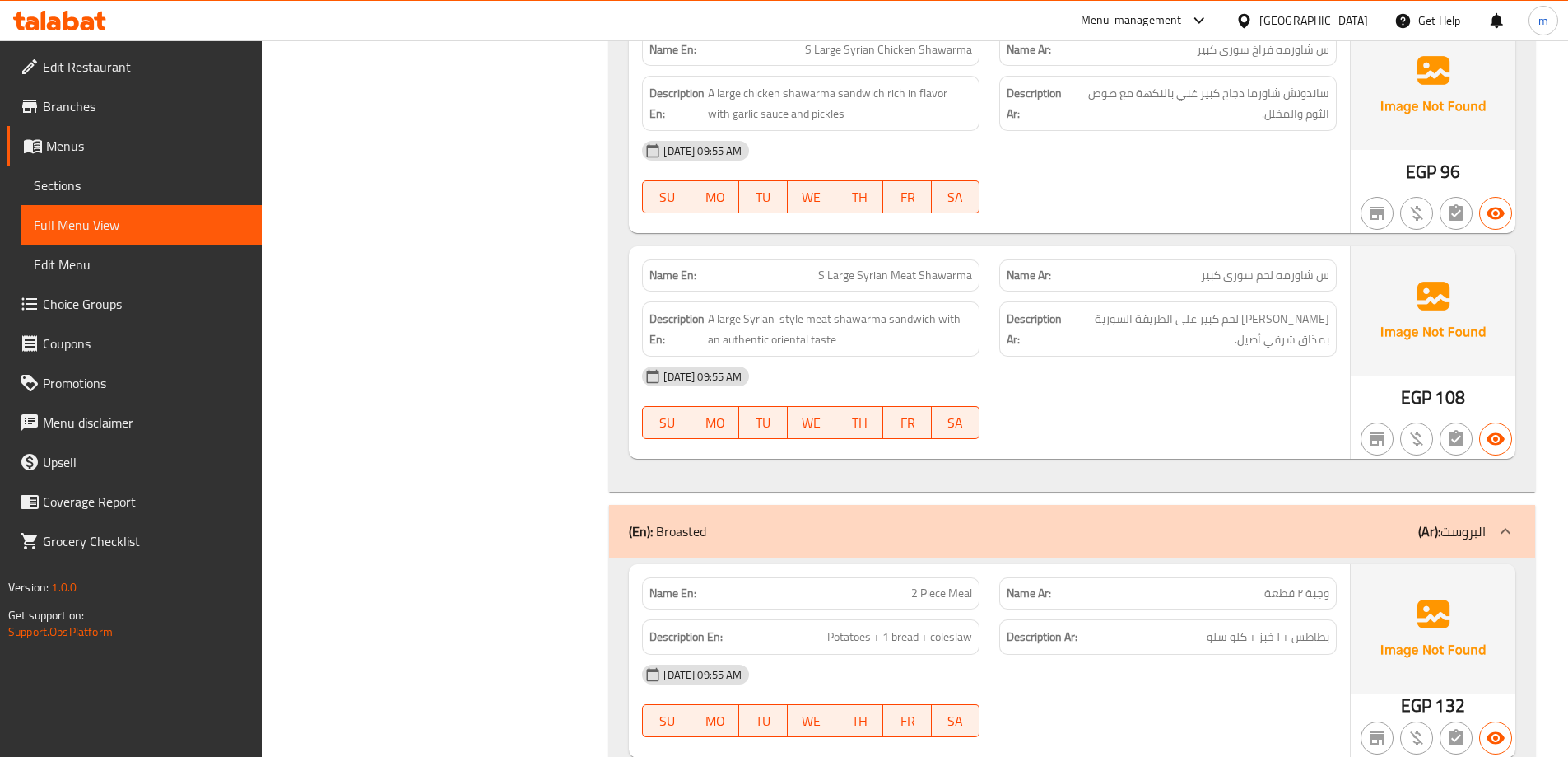
scroll to position [10504, 0]
